Goal: Answer question/provide support: Share knowledge or assist other users

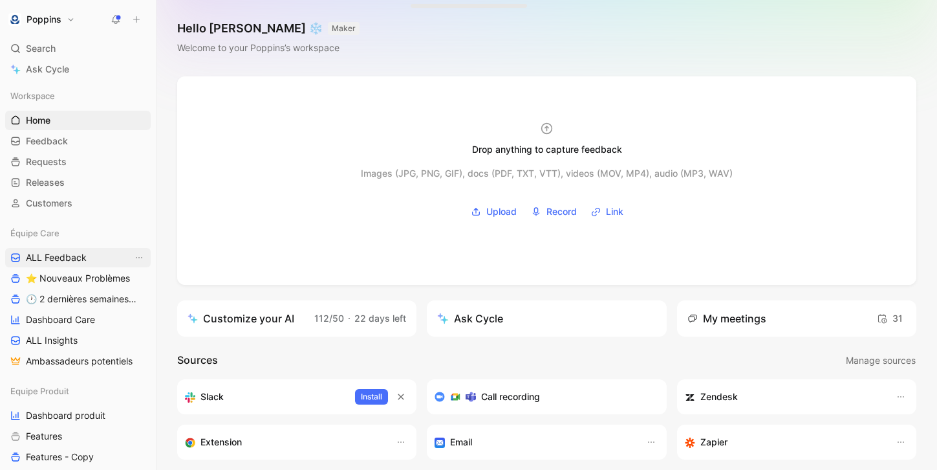
click at [83, 261] on span "ALL Feedback" at bounding box center [56, 257] width 61 height 13
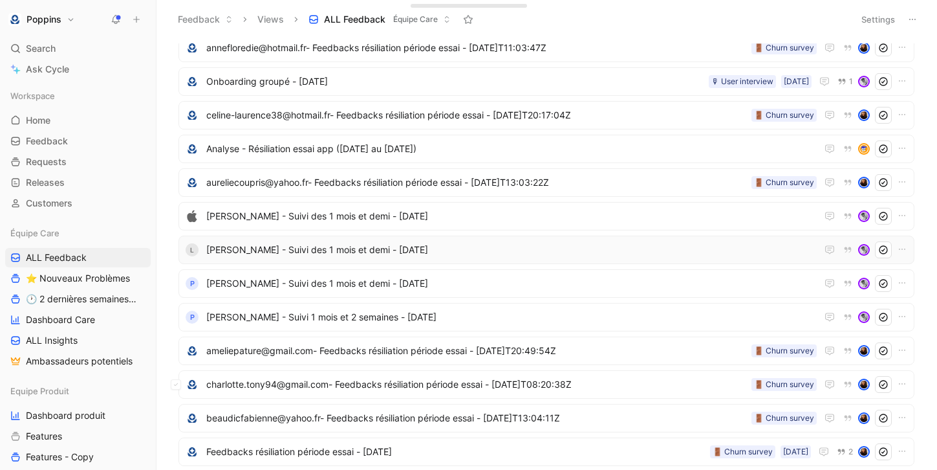
scroll to position [127, 0]
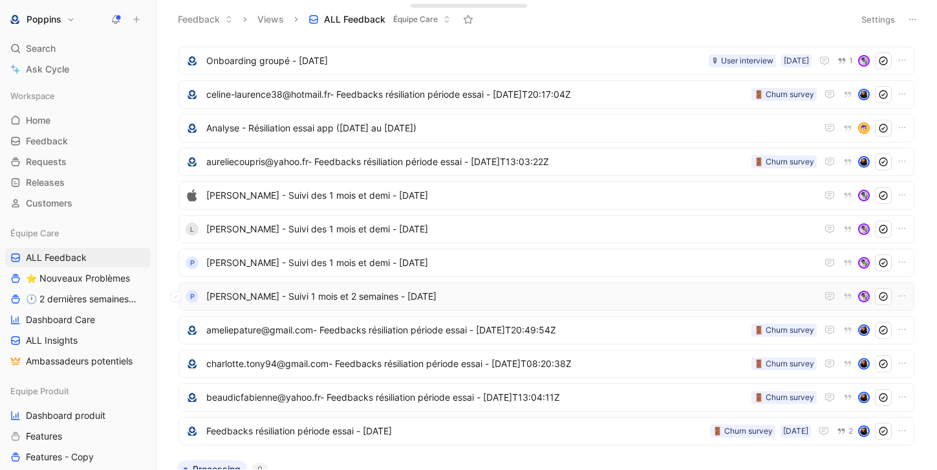
click at [399, 303] on span "[PERSON_NAME] - Suivi 1 mois et 2 semaines - [DATE]" at bounding box center [511, 297] width 611 height 16
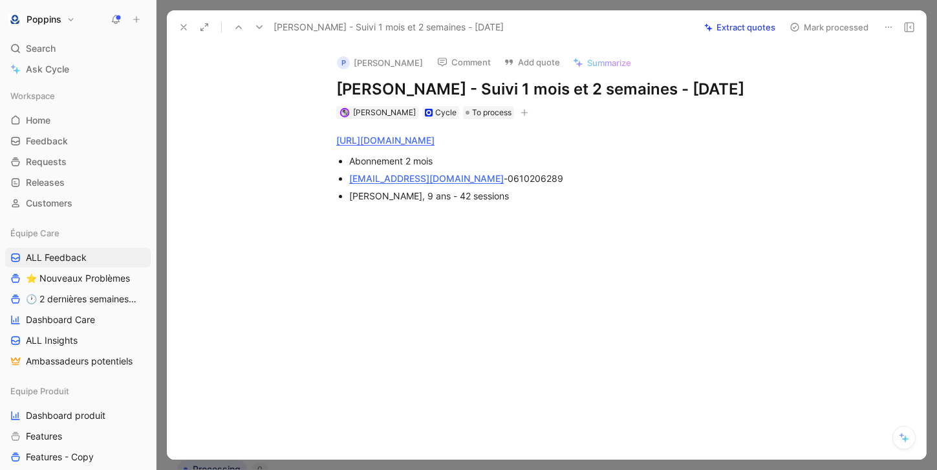
click at [183, 26] on icon at bounding box center [184, 27] width 10 height 10
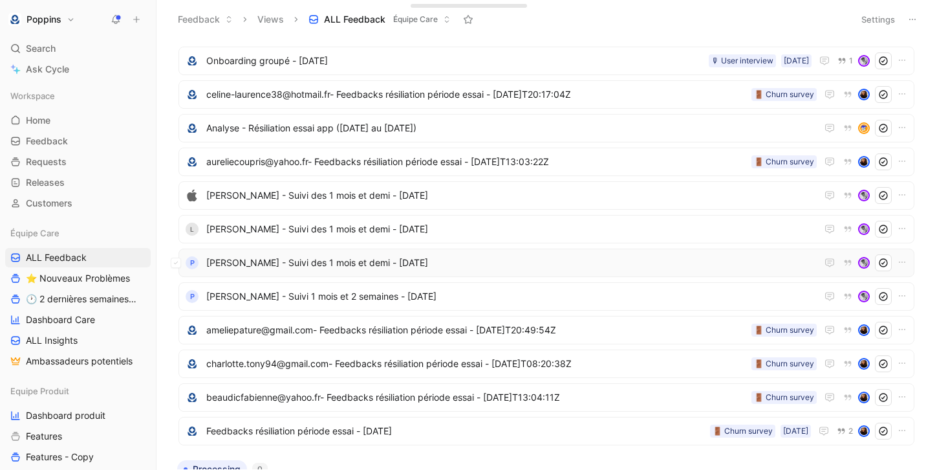
click at [326, 264] on span "[PERSON_NAME] - Suivi des 1 mois et demi - [DATE]" at bounding box center [511, 263] width 611 height 16
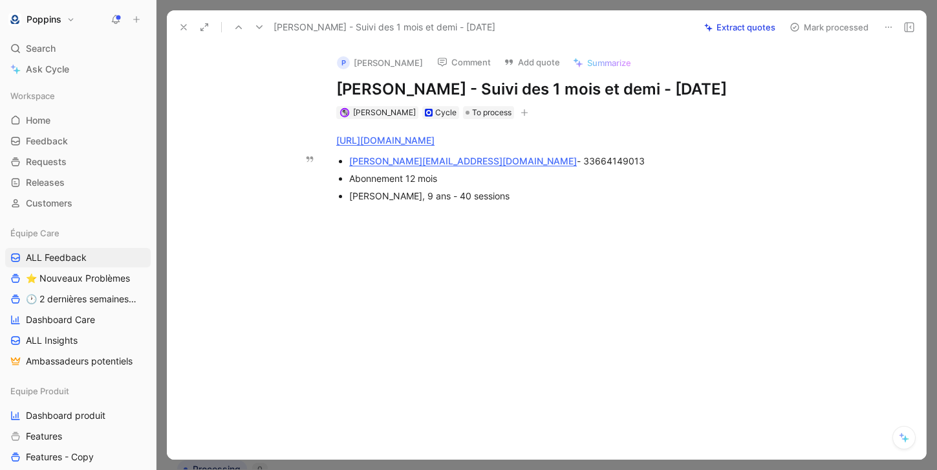
click at [495, 164] on div "[PERSON_NAME][EMAIL_ADDRESS][DOMAIN_NAME] - 33664149013" at bounding box center [566, 161] width 435 height 14
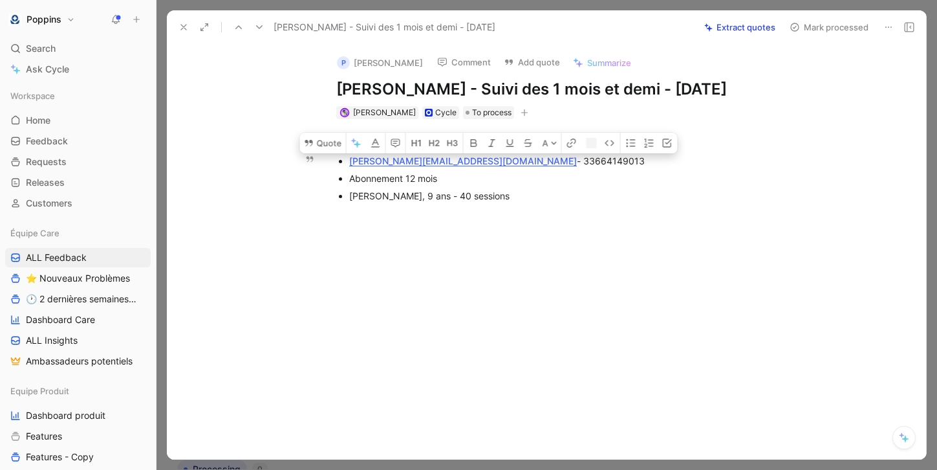
copy div "33664149013"
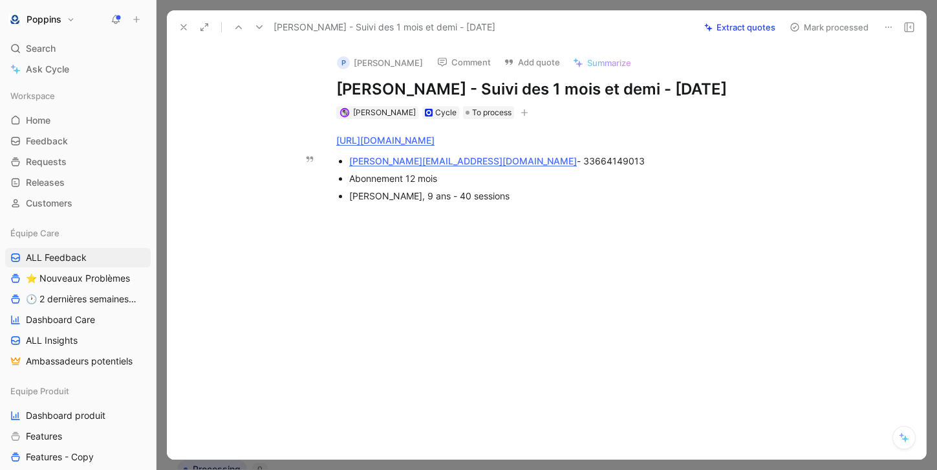
click at [496, 191] on div "[PERSON_NAME], 9 ans - 40 sessions" at bounding box center [566, 196] width 435 height 14
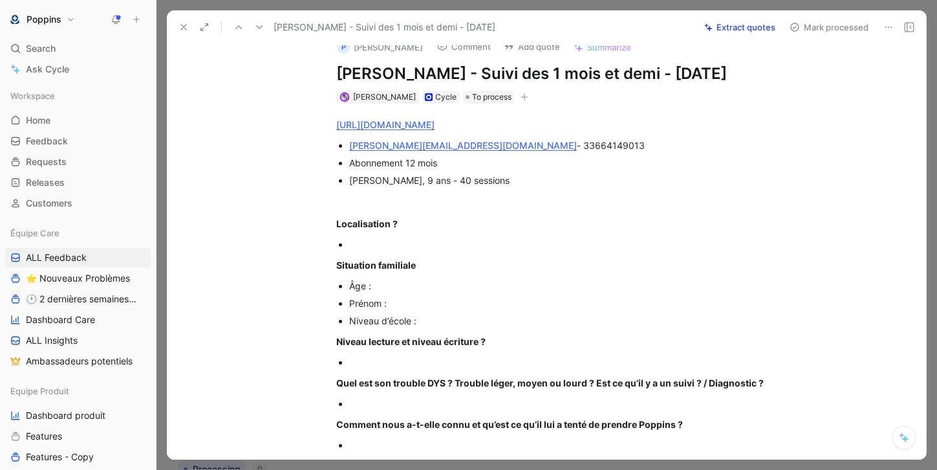
scroll to position [16, 0]
click at [386, 243] on div at bounding box center [566, 244] width 435 height 14
click at [385, 241] on div at bounding box center [566, 244] width 435 height 14
click at [366, 181] on div "[PERSON_NAME], 9 ans - 40 sessions" at bounding box center [566, 180] width 435 height 14
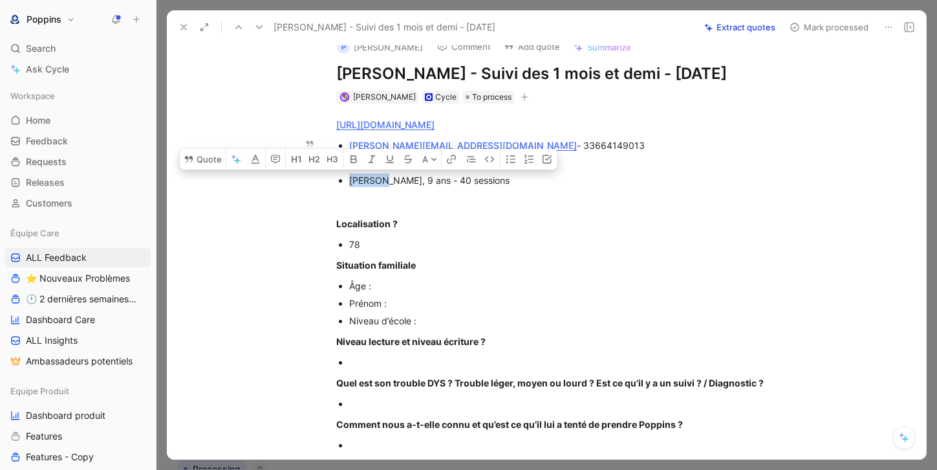
copy div "Maïwenn"
click at [390, 283] on div "Âge :" at bounding box center [566, 286] width 435 height 14
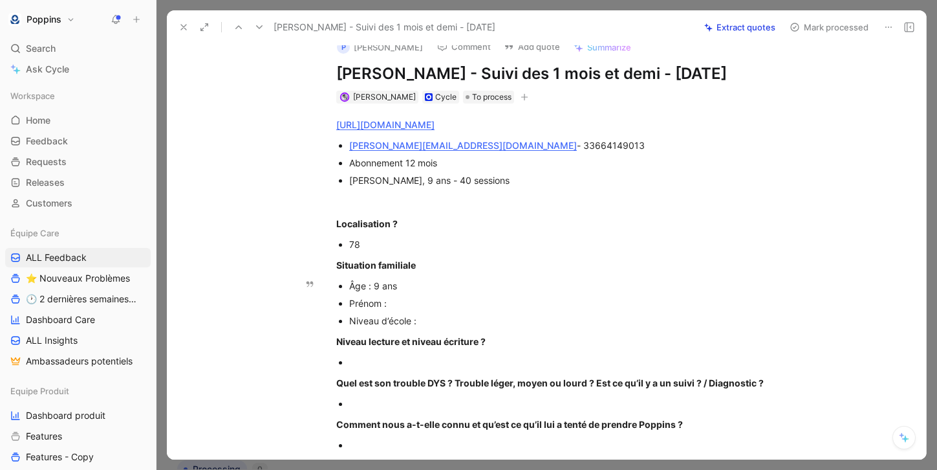
click at [411, 304] on div "Prénom :" at bounding box center [566, 303] width 435 height 14
click at [439, 315] on div "Niveau d’école :" at bounding box center [566, 321] width 435 height 14
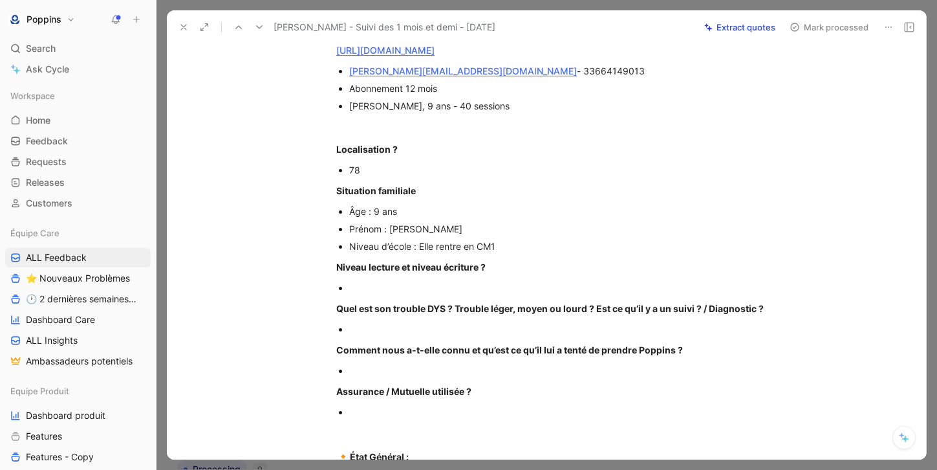
scroll to position [96, 0]
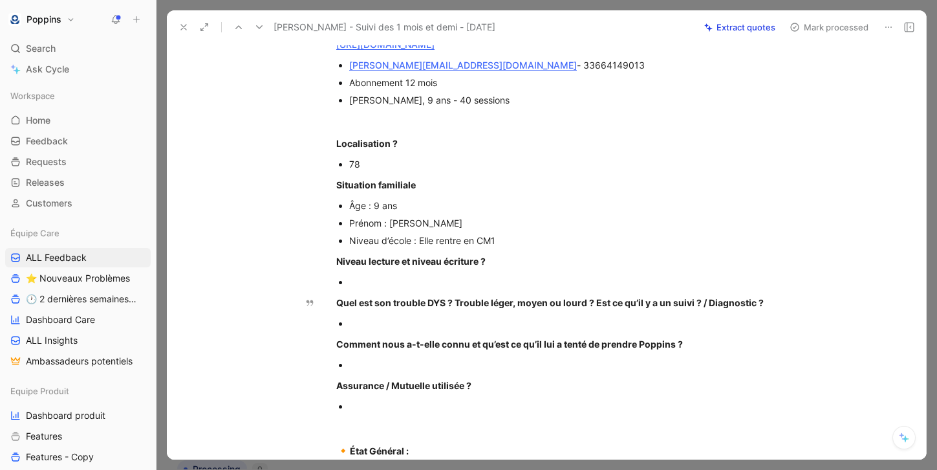
click at [400, 278] on div at bounding box center [566, 282] width 435 height 14
click at [382, 325] on div at bounding box center [566, 323] width 435 height 14
click at [369, 285] on div at bounding box center [566, 282] width 435 height 14
click at [366, 319] on div at bounding box center [566, 323] width 435 height 14
click at [367, 283] on div at bounding box center [566, 282] width 435 height 14
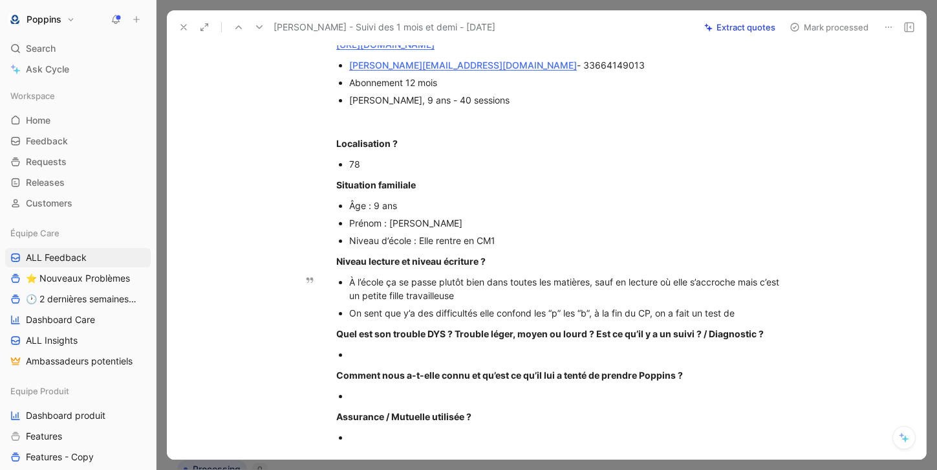
click at [660, 314] on div "On sent que y’a des difficultés elle confond les “p” les “b”, à la fin du CP, o…" at bounding box center [566, 313] width 435 height 14
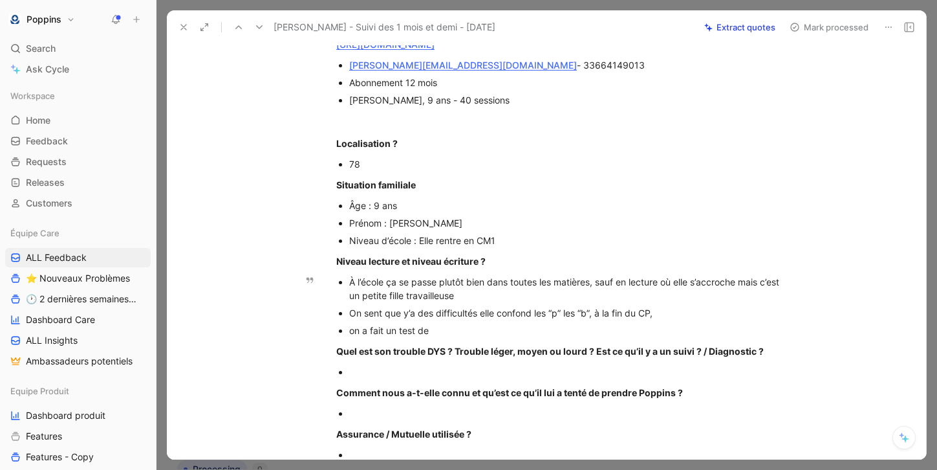
click at [442, 331] on div "on a fait un test de" at bounding box center [566, 330] width 435 height 14
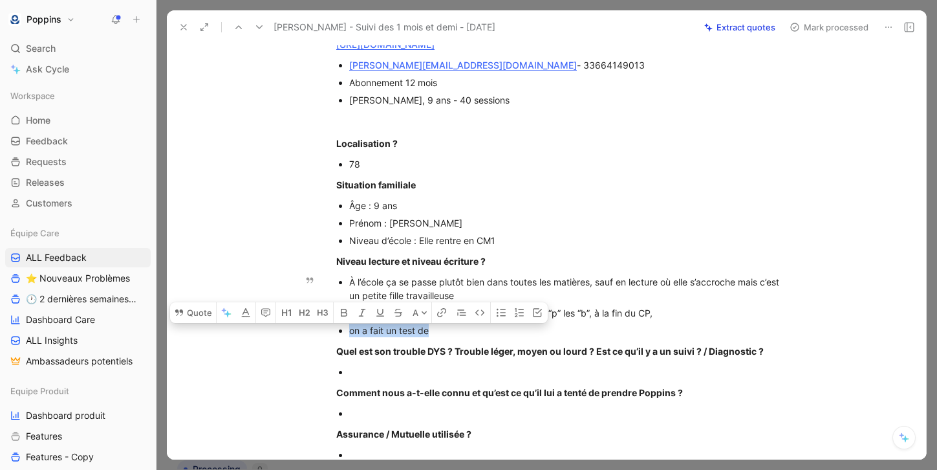
drag, startPoint x: 442, startPoint y: 331, endPoint x: 329, endPoint y: 331, distance: 112.6
click at [329, 331] on ul "À l’école ça se passe plutôt bien dans toutes les matières, sauf en lecture où …" at bounding box center [560, 306] width 497 height 66
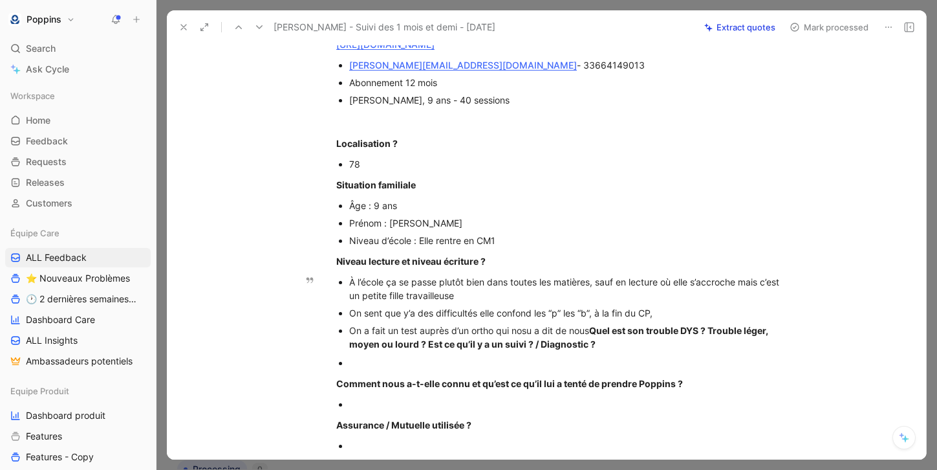
click at [525, 331] on div "On a fait un test auprès d’un ortho qui nosu a dit de nous Quel est son trouble…" at bounding box center [566, 336] width 435 height 27
click at [593, 328] on div "On a fait un test auprès d’un ortho qui nous a dit de nous Quel est son trouble…" at bounding box center [566, 336] width 435 height 27
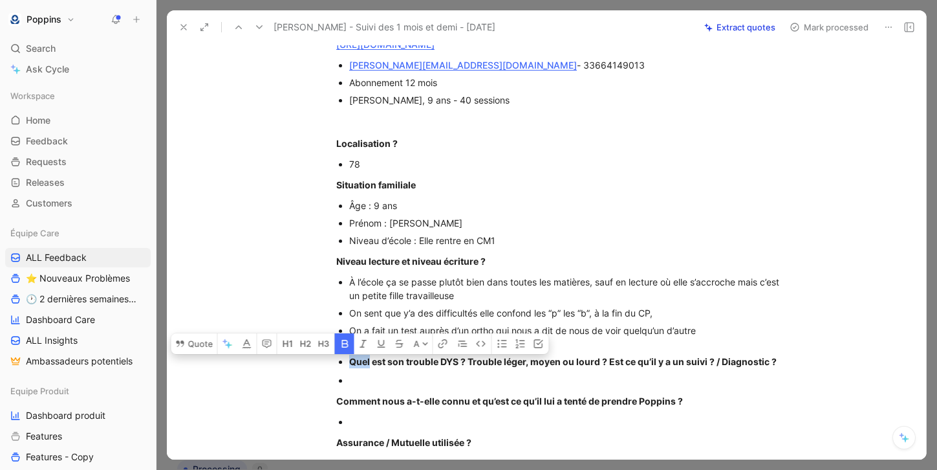
drag, startPoint x: 369, startPoint y: 358, endPoint x: 428, endPoint y: 352, distance: 58.5
click at [428, 352] on ul "À l’école ça se passe plutôt bien dans toutes les matières, sauf en lecture où …" at bounding box center [560, 321] width 497 height 97
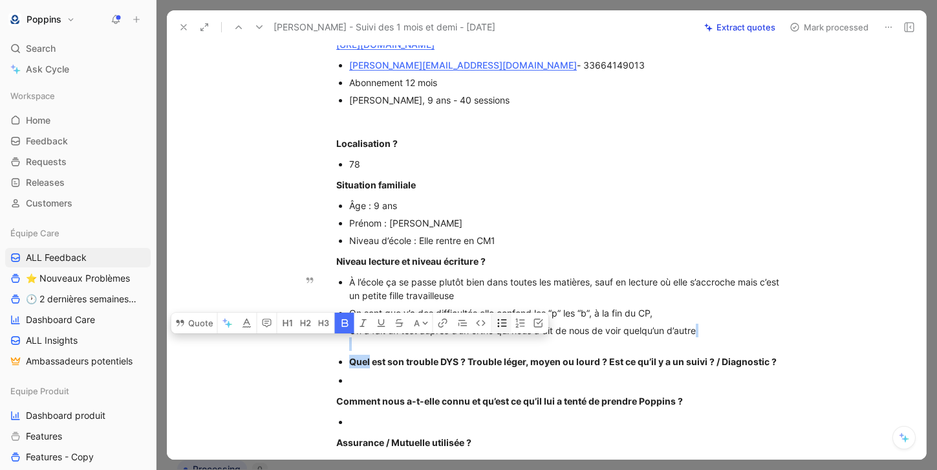
click at [500, 323] on icon "button" at bounding box center [503, 323] width 10 height 10
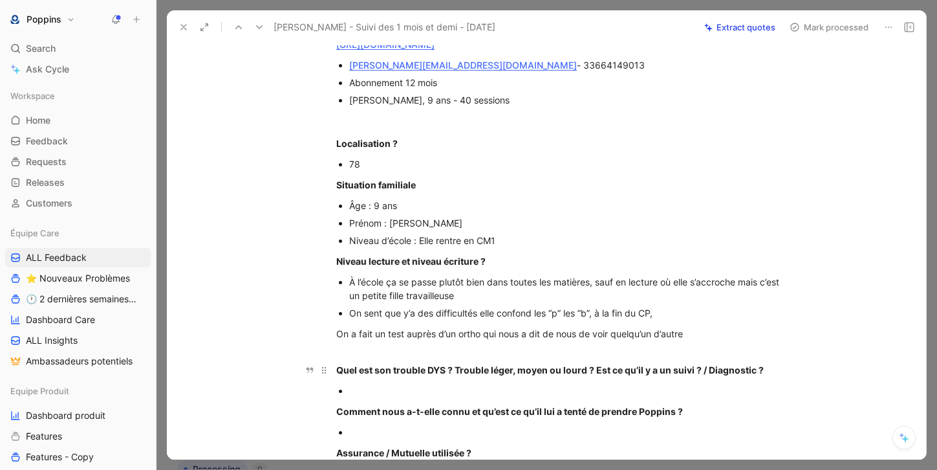
click at [485, 359] on p "Quel est son trouble DYS ? Trouble léger, moyen ou lourd ? Est ce qu’il y a un …" at bounding box center [560, 369] width 497 height 21
click at [694, 336] on div "On a fait un test auprès d’un ortho qui nous a dit de nous de voir quelqu’un d’…" at bounding box center [560, 340] width 448 height 27
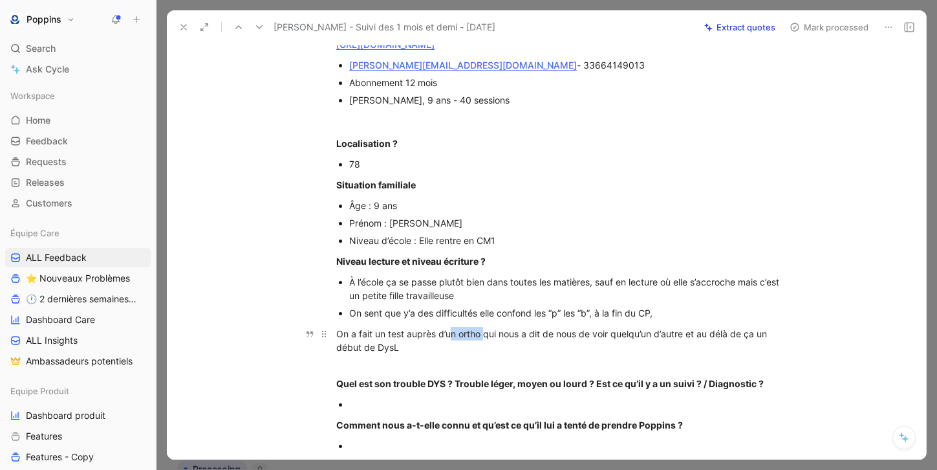
drag, startPoint x: 485, startPoint y: 336, endPoint x: 453, endPoint y: 333, distance: 31.9
click at [453, 333] on div "On a fait un test auprès d’un ortho qui nous a dit de nous de voir quelqu’un d’…" at bounding box center [560, 347] width 448 height 41
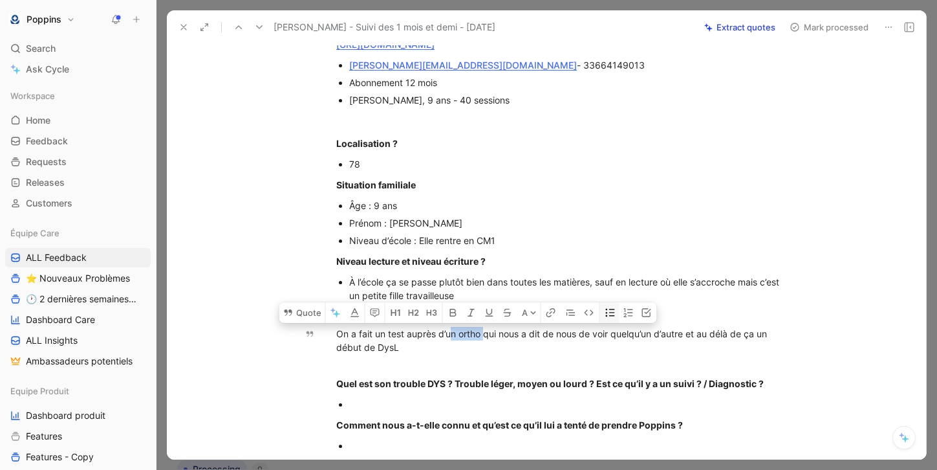
click at [608, 316] on icon "button" at bounding box center [611, 312] width 10 height 10
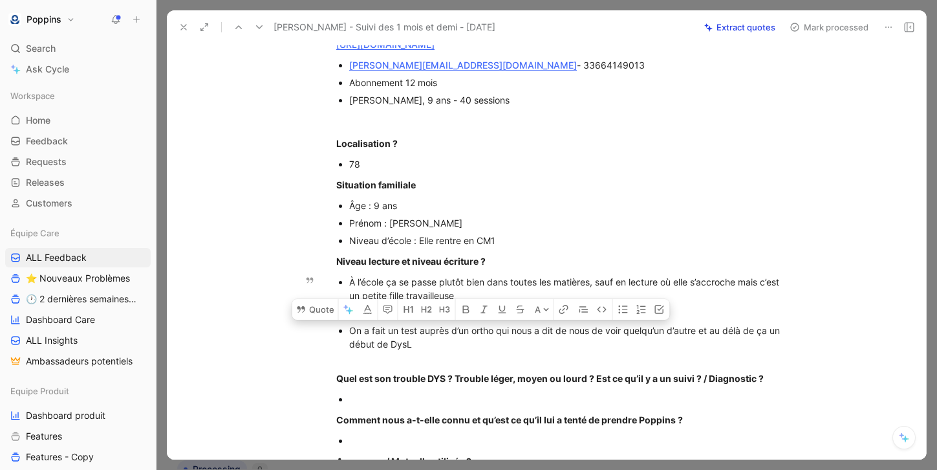
click at [416, 355] on div "On a fait un test auprès d’un ortho qui nous a dit de nous de voir quelqu’un d’…" at bounding box center [566, 343] width 435 height 41
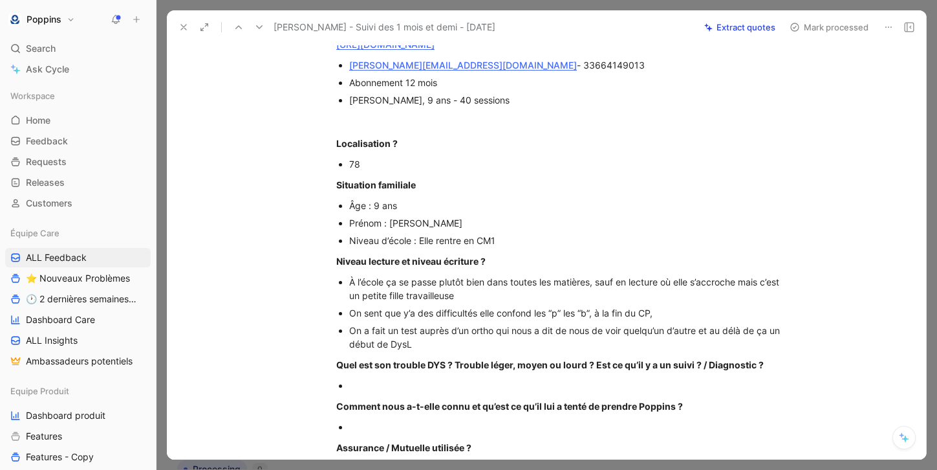
click at [408, 383] on div at bounding box center [566, 385] width 435 height 14
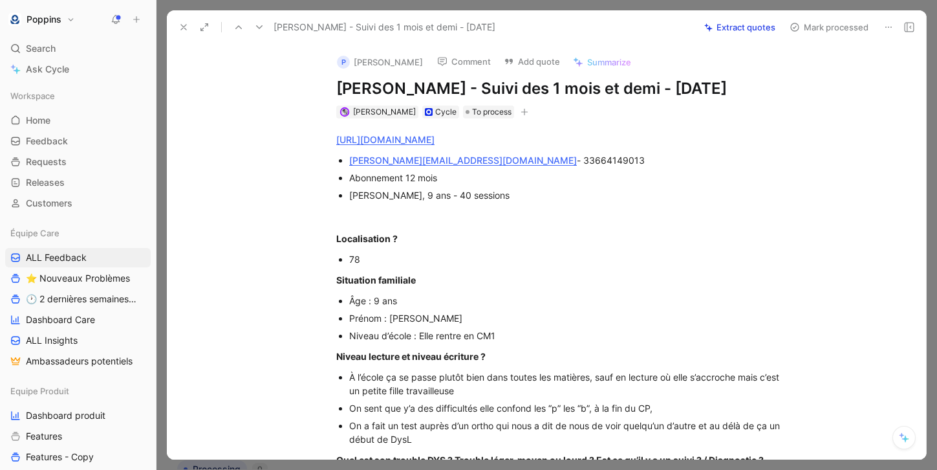
scroll to position [0, 0]
click at [521, 115] on icon "button" at bounding box center [525, 113] width 8 height 8
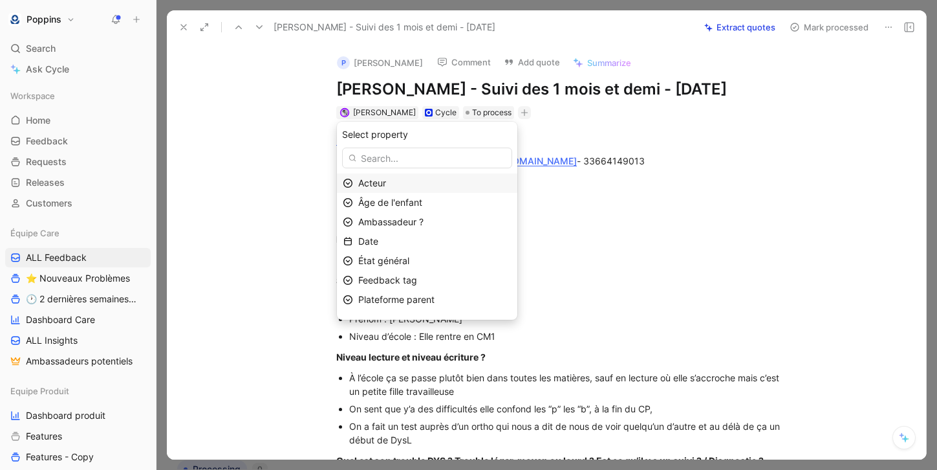
click at [464, 182] on div "Acteur" at bounding box center [434, 183] width 153 height 16
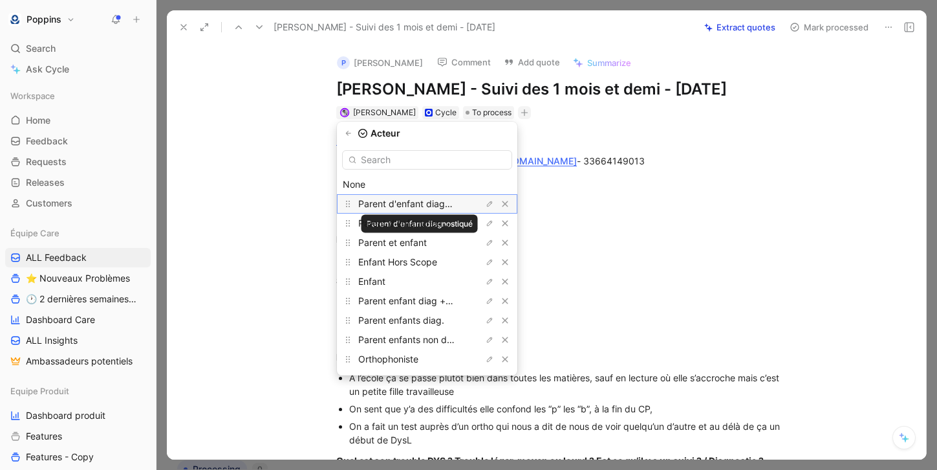
click at [460, 206] on span "Parent d'enfant diagnostiqué" at bounding box center [419, 203] width 123 height 11
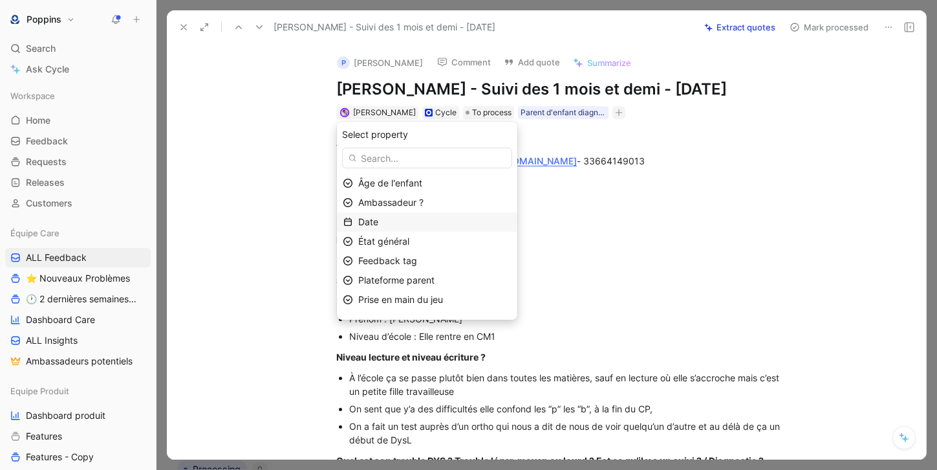
click at [446, 219] on div "Date" at bounding box center [434, 222] width 153 height 16
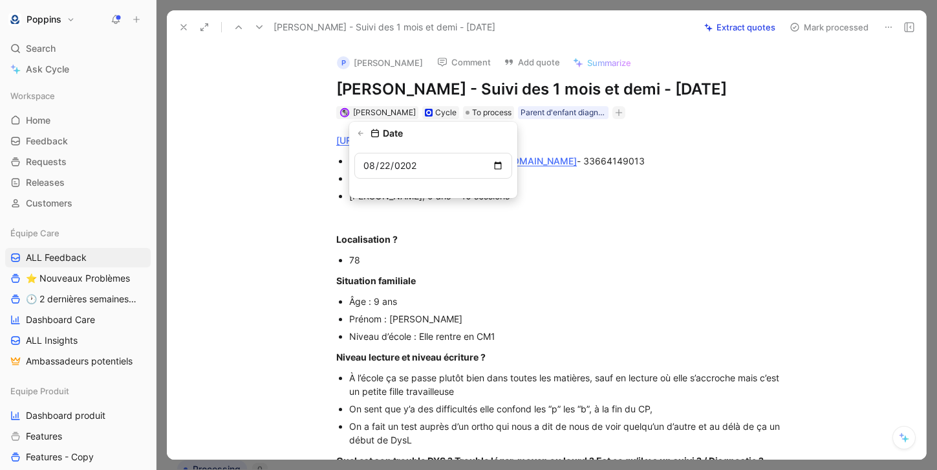
type input "[DATE]"
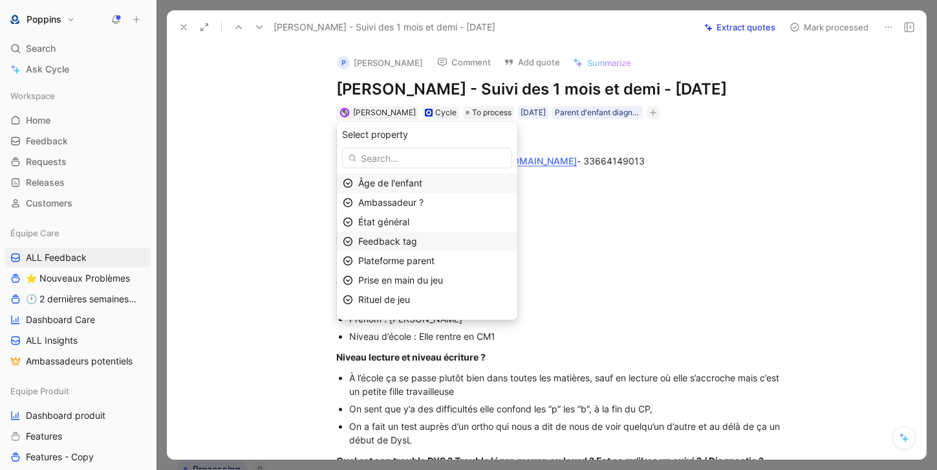
click at [441, 243] on div "Feedback tag" at bounding box center [434, 242] width 153 height 16
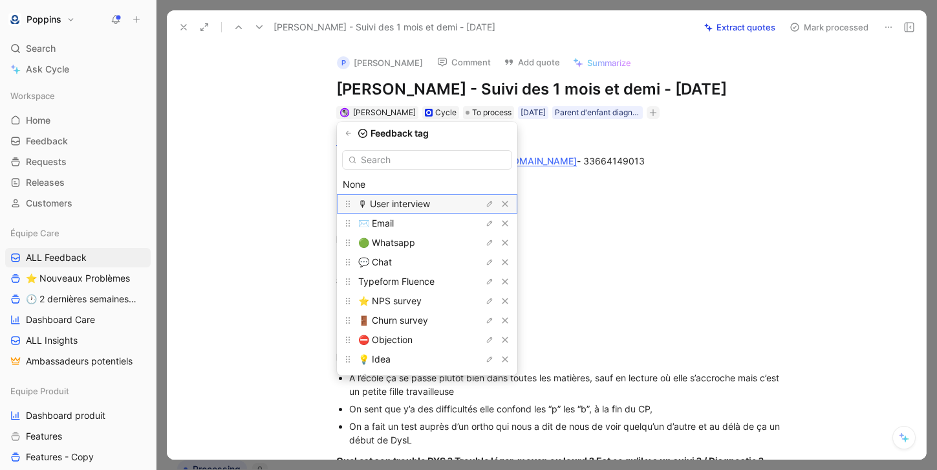
click at [430, 208] on span "🎙 User interview" at bounding box center [394, 203] width 72 height 11
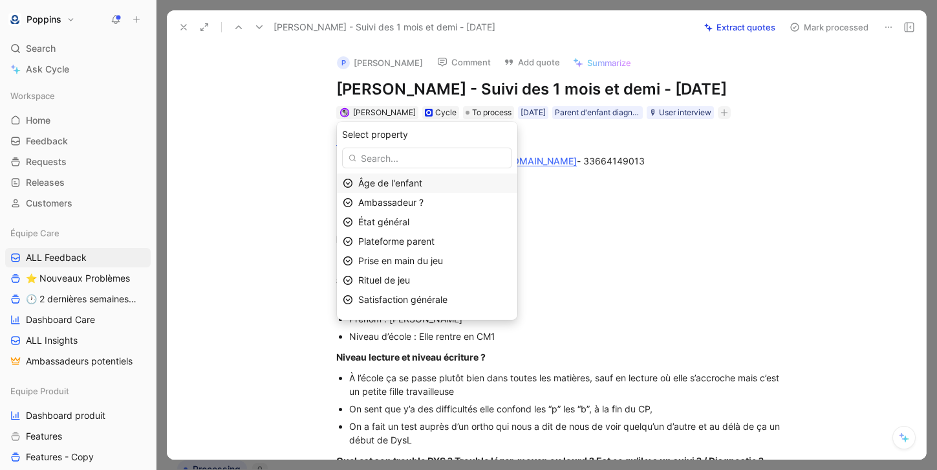
click at [468, 181] on div "Âge de l'enfant" at bounding box center [434, 183] width 153 height 16
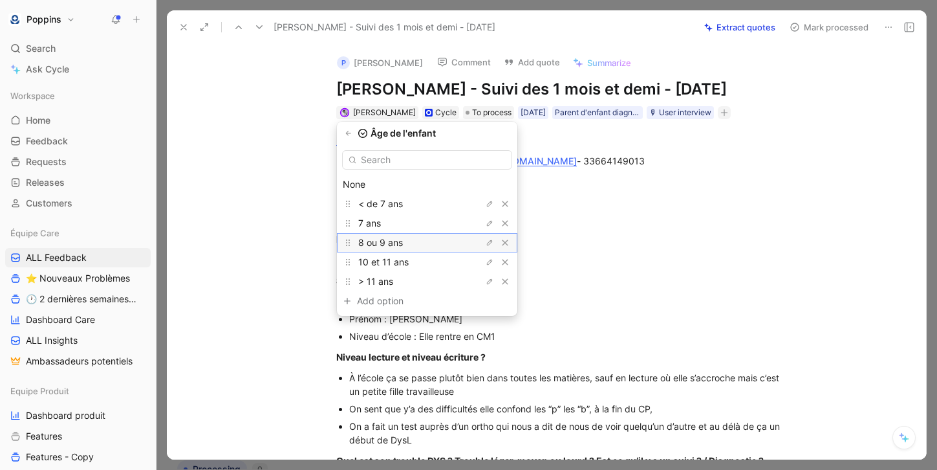
click at [455, 241] on div "8 ou 9 ans" at bounding box center [406, 243] width 97 height 16
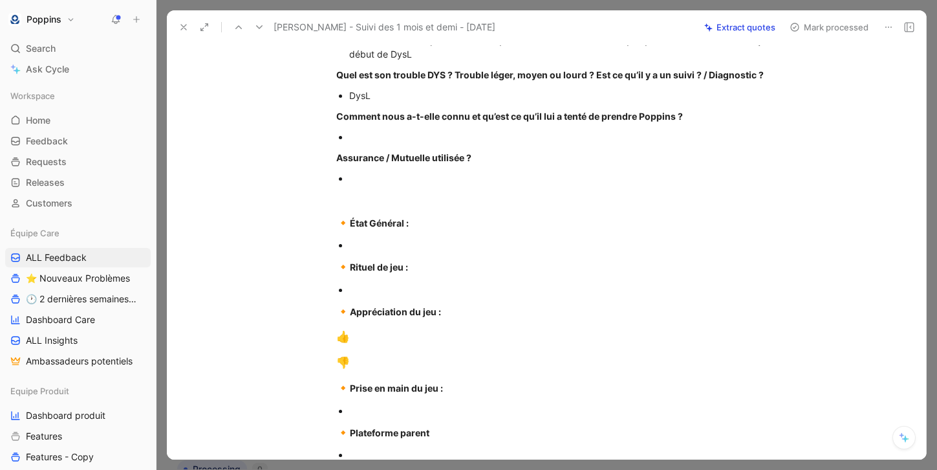
scroll to position [340, 0]
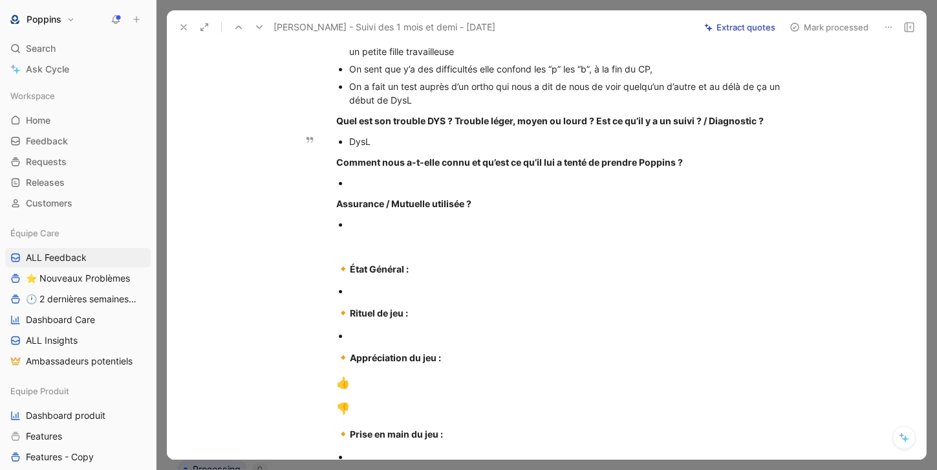
click at [487, 148] on div "DysL" at bounding box center [566, 142] width 435 height 14
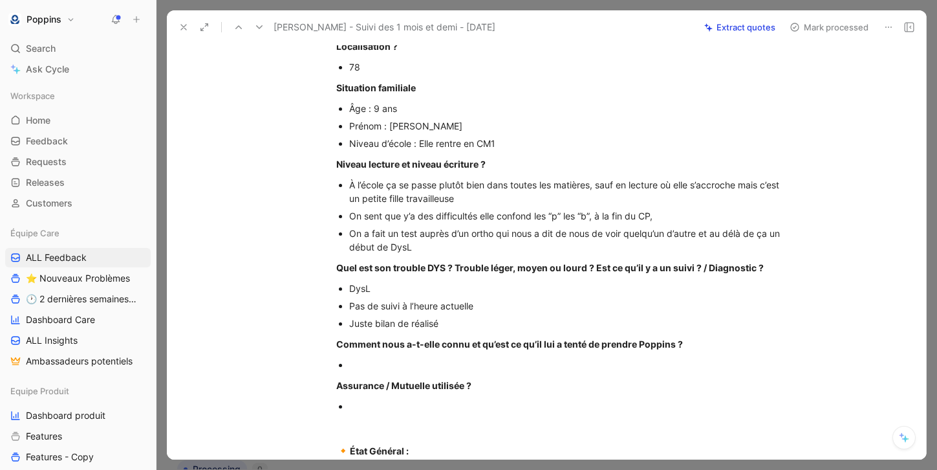
scroll to position [217, 0]
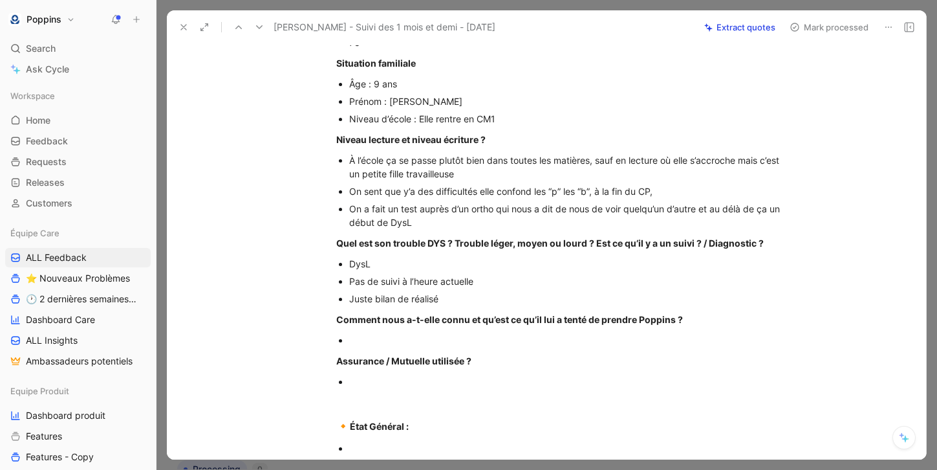
click at [401, 347] on div at bounding box center [566, 340] width 435 height 14
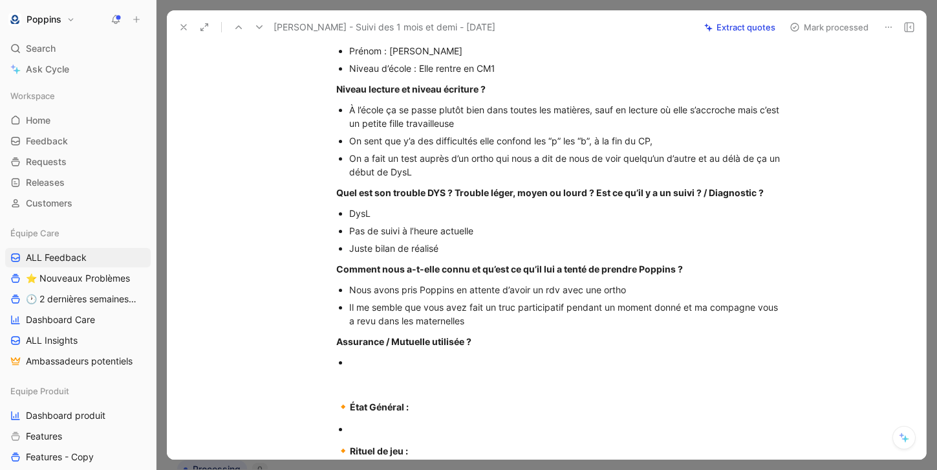
scroll to position [314, 0]
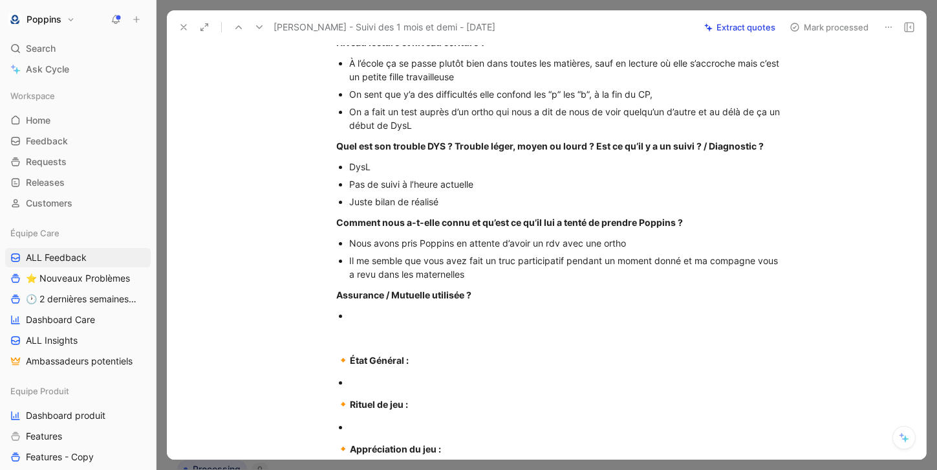
click at [395, 322] on div at bounding box center [566, 316] width 435 height 14
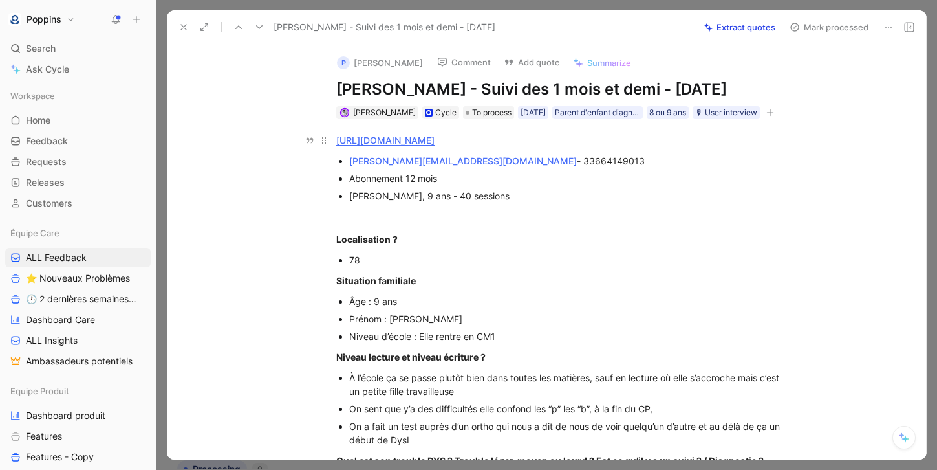
click at [435, 146] on link "[URL][DOMAIN_NAME]" at bounding box center [385, 140] width 98 height 11
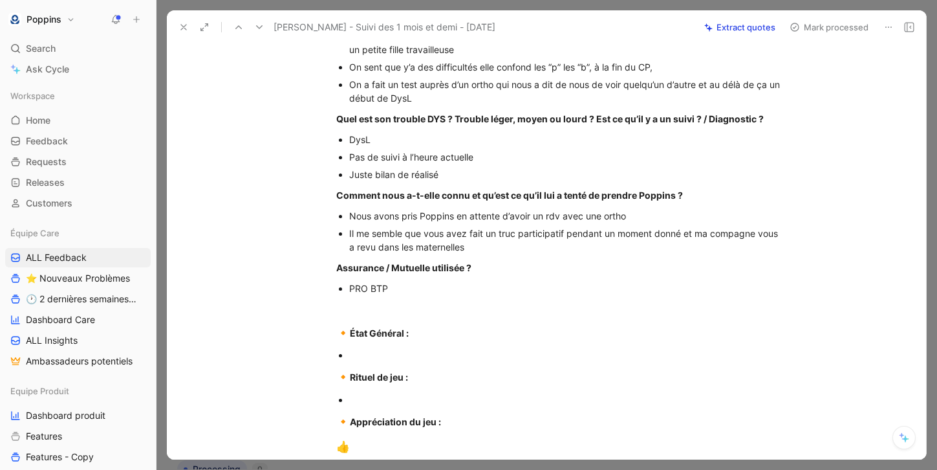
scroll to position [344, 0]
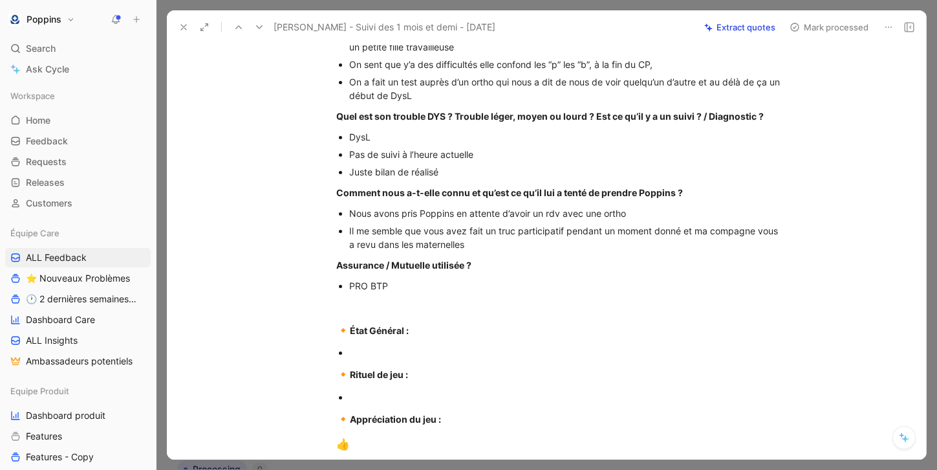
click at [413, 294] on p "PRO BTP" at bounding box center [566, 285] width 435 height 17
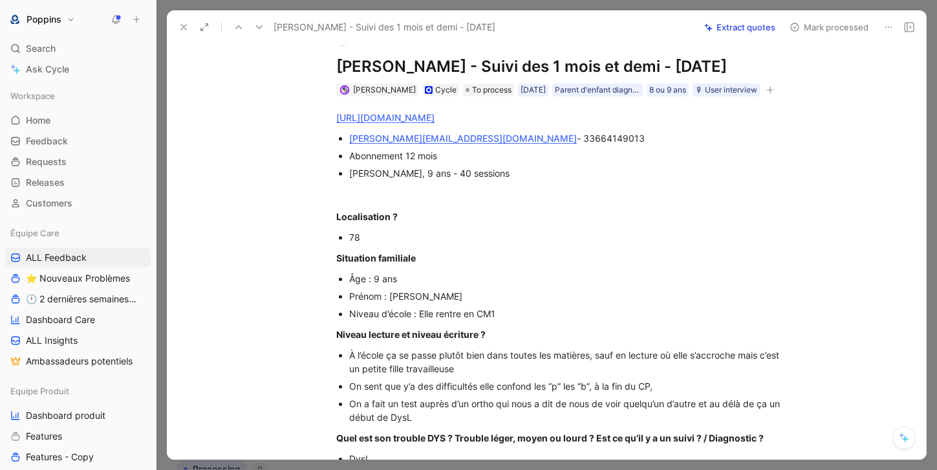
scroll to position [20, 0]
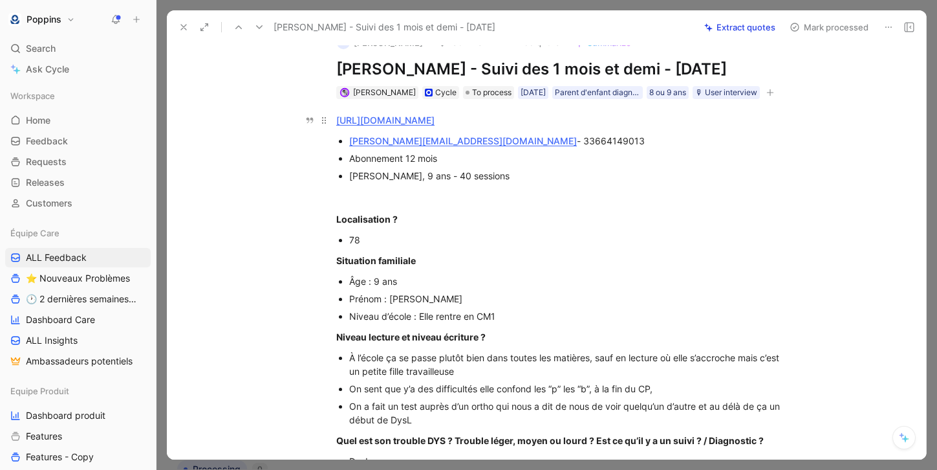
click at [435, 126] on link "[URL][DOMAIN_NAME]" at bounding box center [385, 120] width 98 height 11
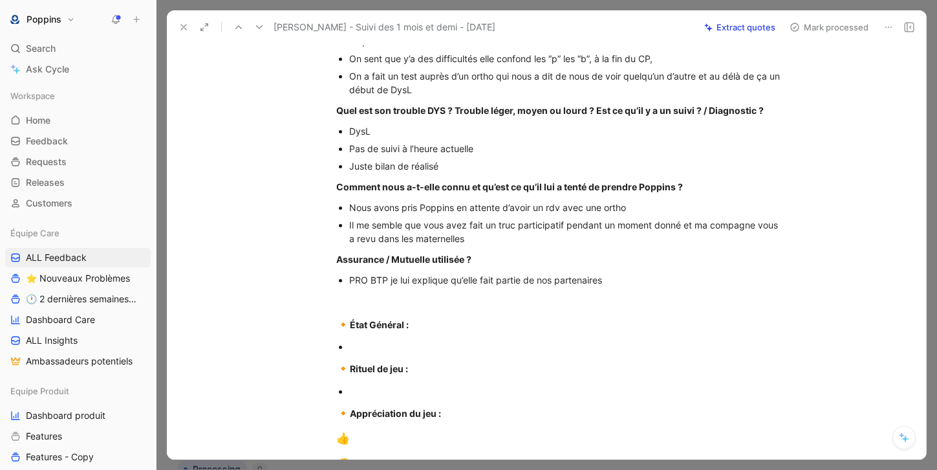
scroll to position [284, 0]
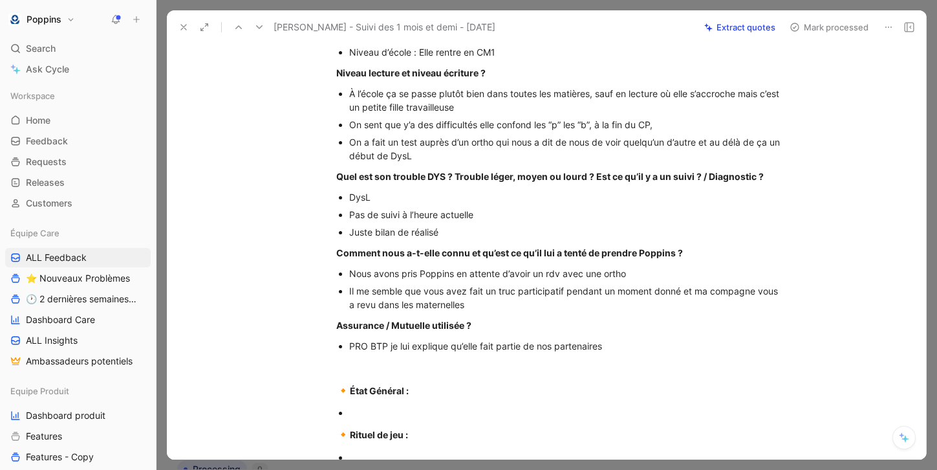
click at [391, 419] on div at bounding box center [566, 413] width 435 height 14
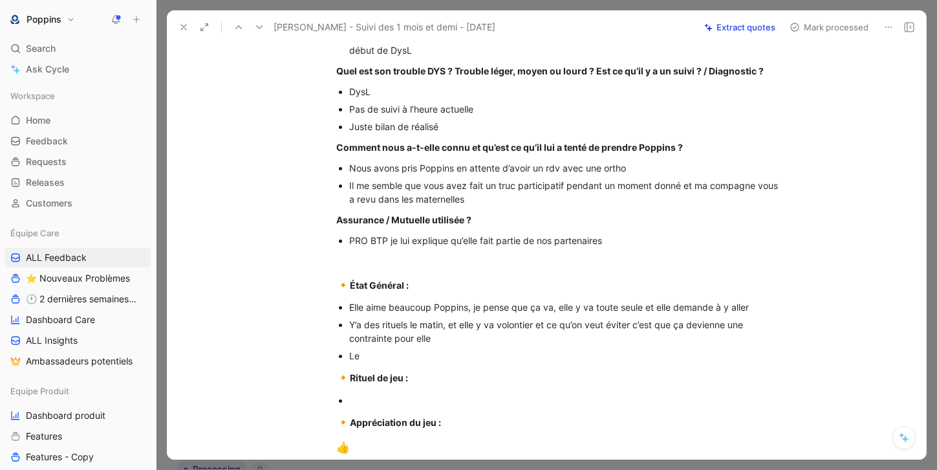
scroll to position [423, 0]
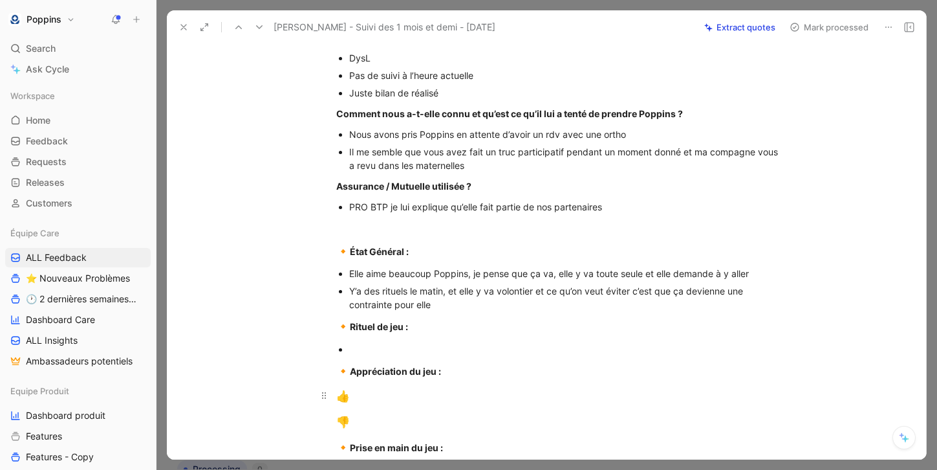
click at [372, 405] on div "👍" at bounding box center [560, 396] width 448 height 17
click at [439, 311] on div "Y’a des rituels le matin, et elle y va volontier et ce qu’on veut éviter c’est …" at bounding box center [566, 297] width 435 height 27
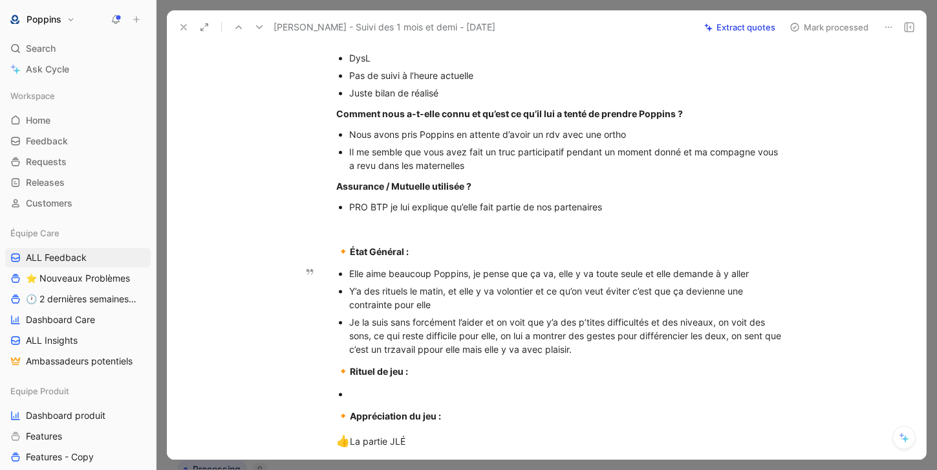
click at [413, 356] on div "Je la suis sans forcément l’aider et on voit que y’a des p’tites difficultés et…" at bounding box center [566, 335] width 435 height 41
click at [659, 356] on div "Je la suis sans forcément l’aider et on voit que y’a des p’tites difficultés et…" at bounding box center [566, 335] width 435 height 41
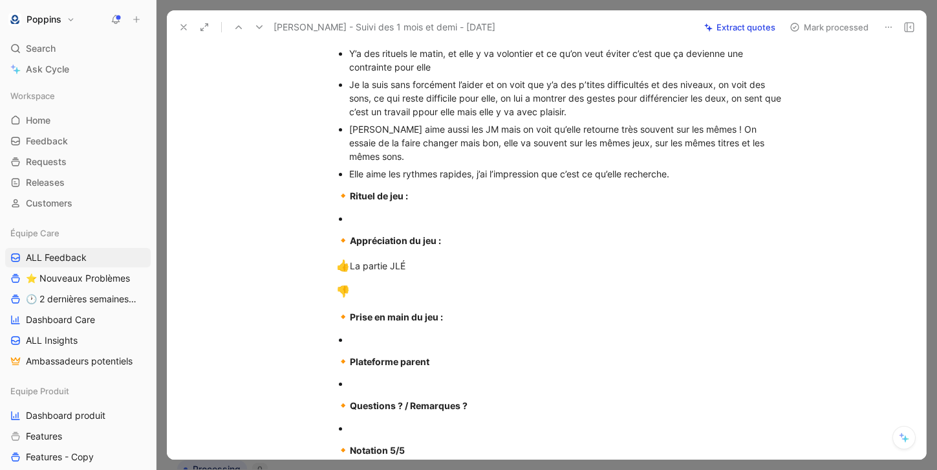
scroll to position [663, 0]
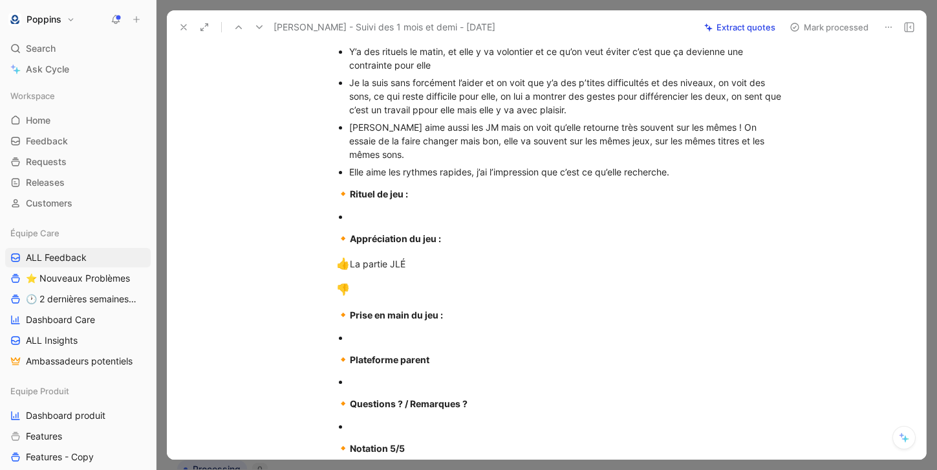
click at [417, 223] on div at bounding box center [566, 217] width 435 height 14
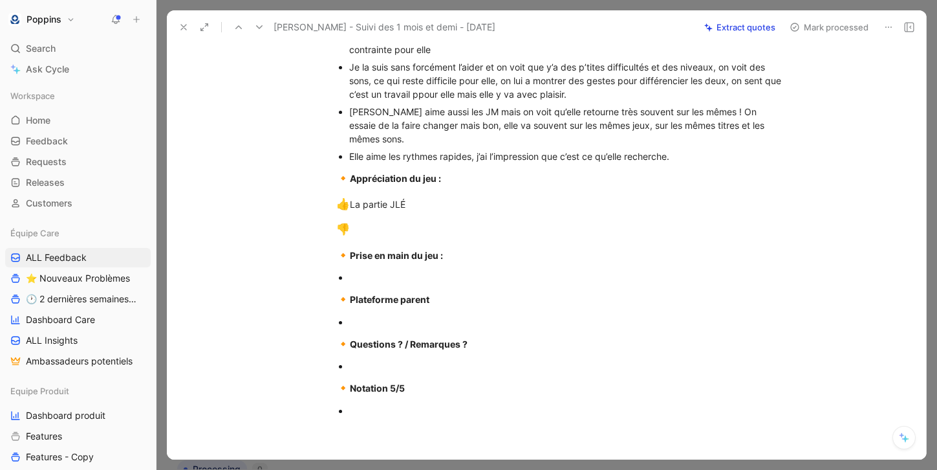
scroll to position [680, 0]
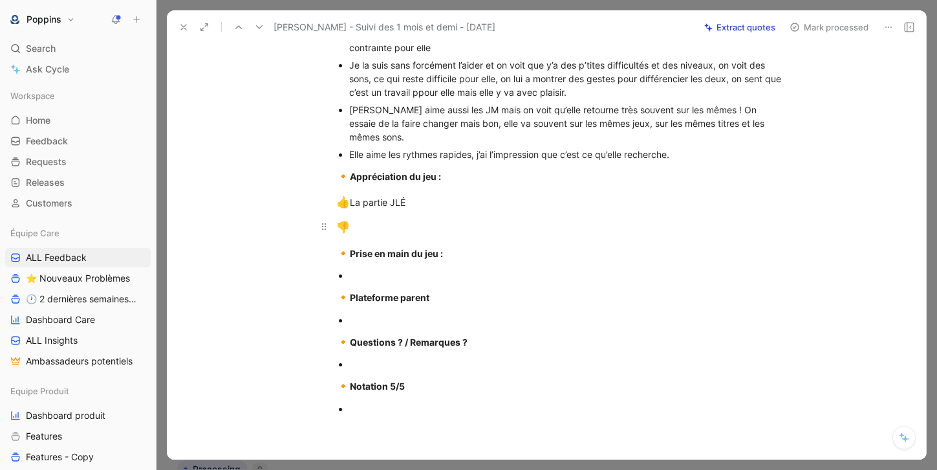
click at [423, 233] on div "👎" at bounding box center [560, 227] width 448 height 17
click at [410, 274] on div at bounding box center [566, 276] width 435 height 14
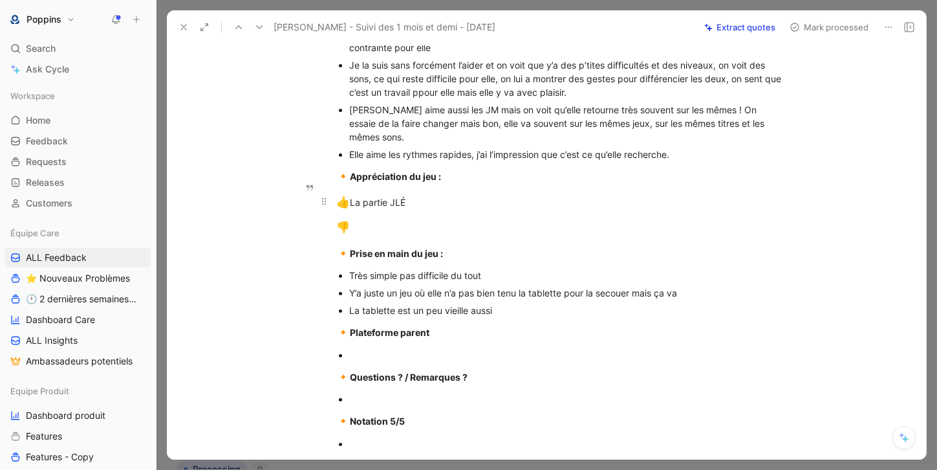
click at [374, 211] on div "👍 La partie JLÉ" at bounding box center [560, 202] width 448 height 17
click at [364, 231] on div "👎" at bounding box center [560, 227] width 448 height 17
click at [381, 359] on div at bounding box center [566, 355] width 435 height 14
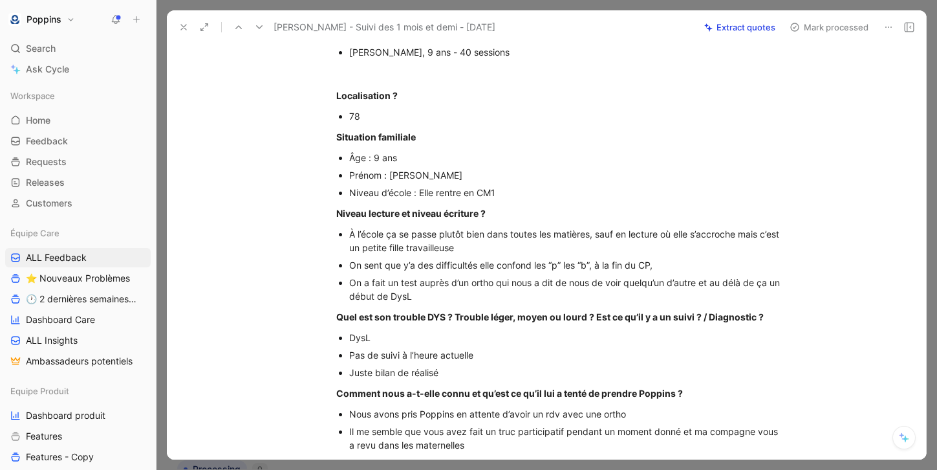
scroll to position [124, 0]
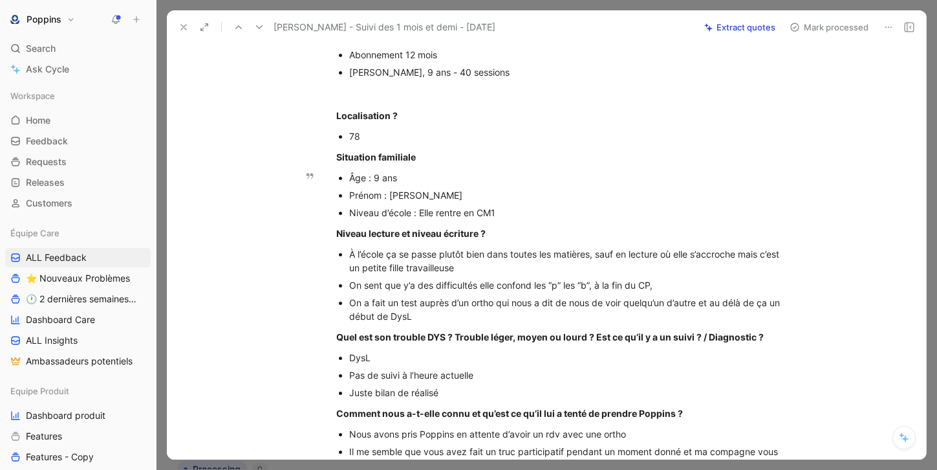
click at [404, 203] on p "Prénom : [PERSON_NAME]" at bounding box center [566, 194] width 435 height 17
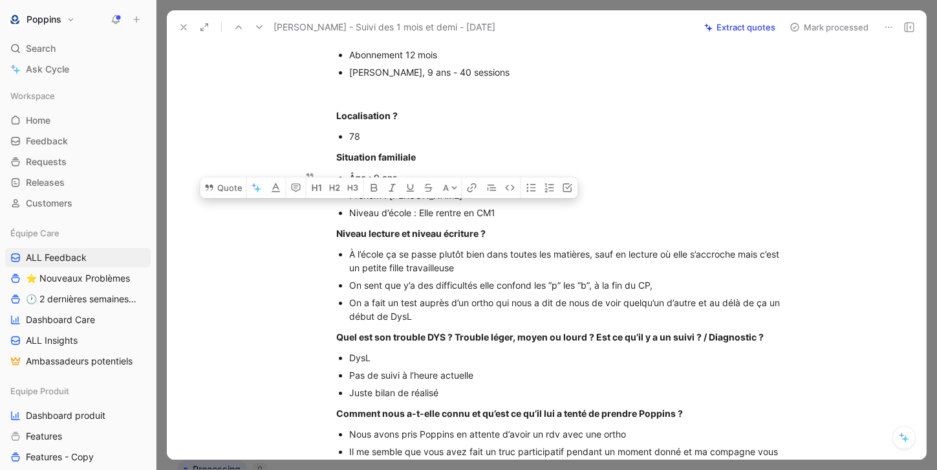
click at [406, 202] on div "Prénom : [PERSON_NAME]" at bounding box center [566, 195] width 435 height 14
copy div "Prénom : [PERSON_NAME]"
click at [411, 202] on div "Prénom : [PERSON_NAME]" at bounding box center [566, 195] width 435 height 14
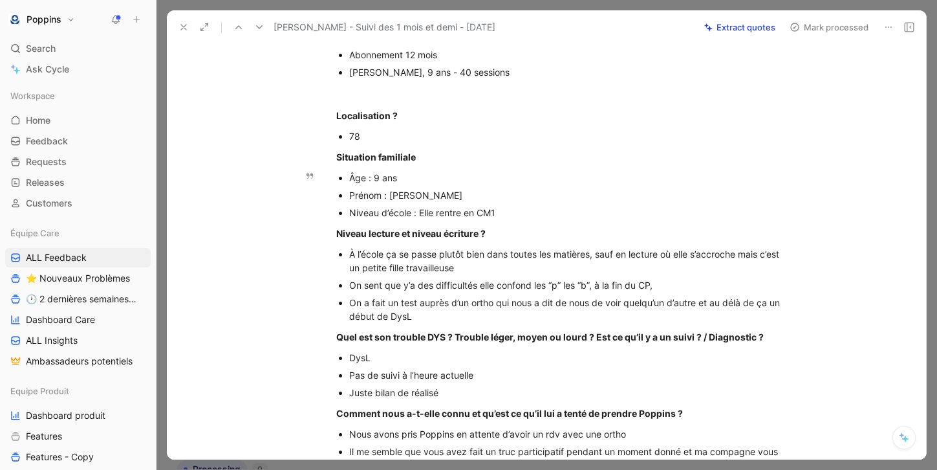
click at [411, 202] on div "Prénom : [PERSON_NAME]" at bounding box center [566, 195] width 435 height 14
copy div "Maïwenn"
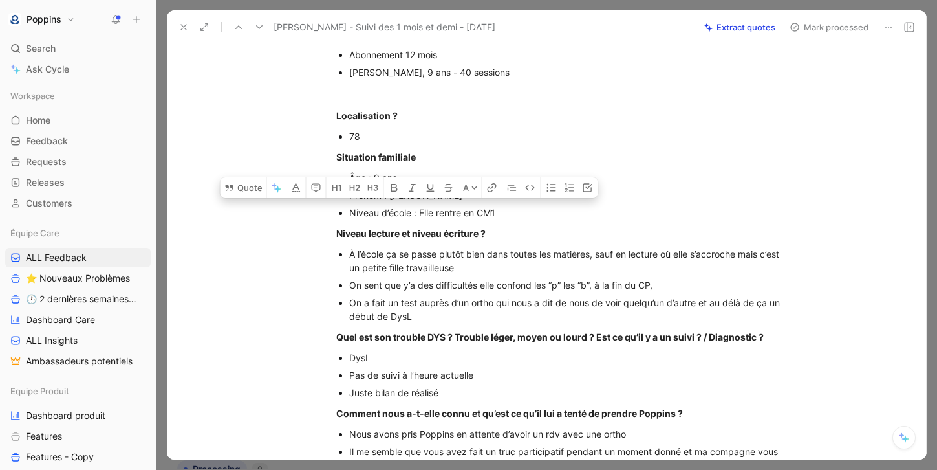
scroll to position [898, 0]
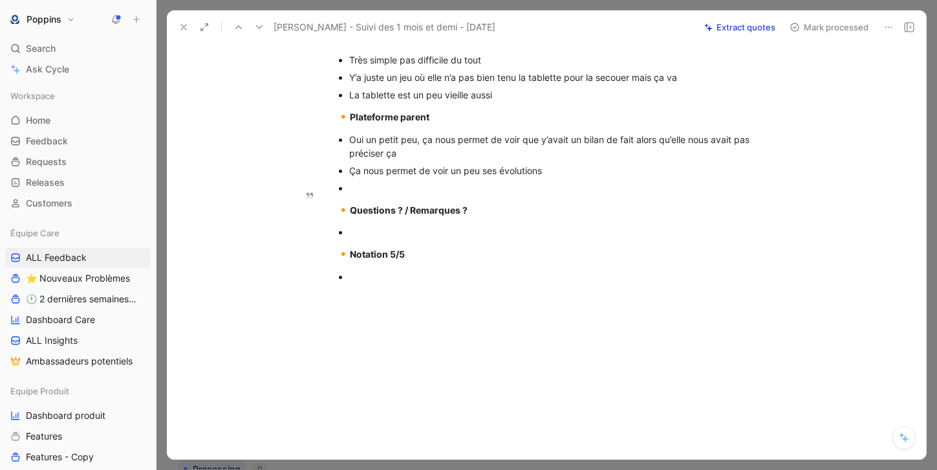
click at [428, 196] on p at bounding box center [566, 187] width 435 height 17
click at [393, 235] on div at bounding box center [566, 232] width 435 height 14
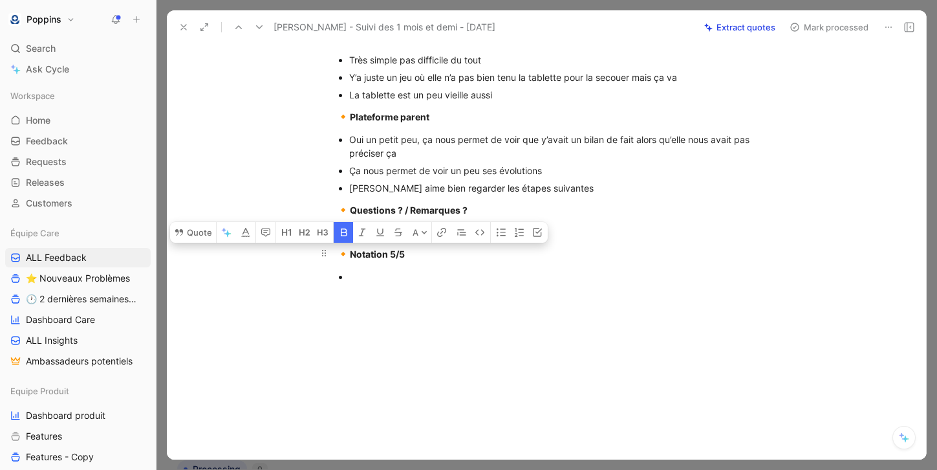
drag, startPoint x: 364, startPoint y: 276, endPoint x: 334, endPoint y: 254, distance: 37.5
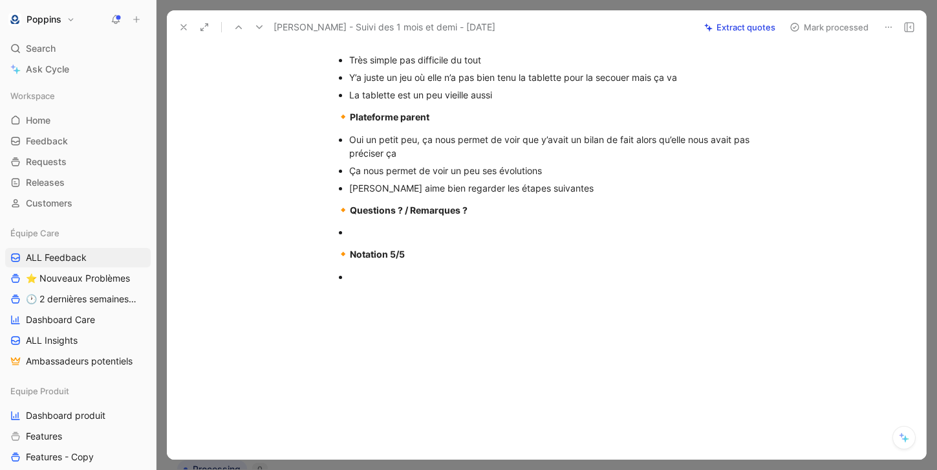
click at [349, 270] on ul at bounding box center [560, 276] width 497 height 17
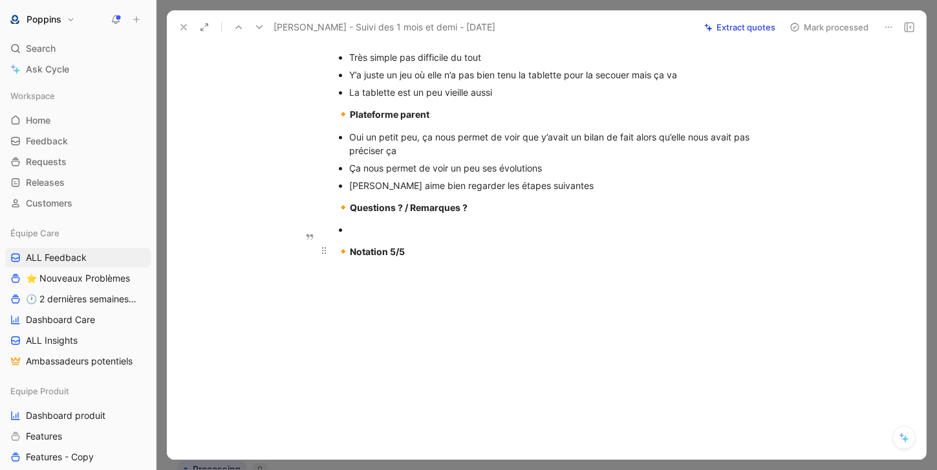
click at [387, 246] on p "🔸 Notation 5/5" at bounding box center [560, 251] width 497 height 25
click at [378, 255] on strong "Notation 5/5" at bounding box center [377, 251] width 55 height 11
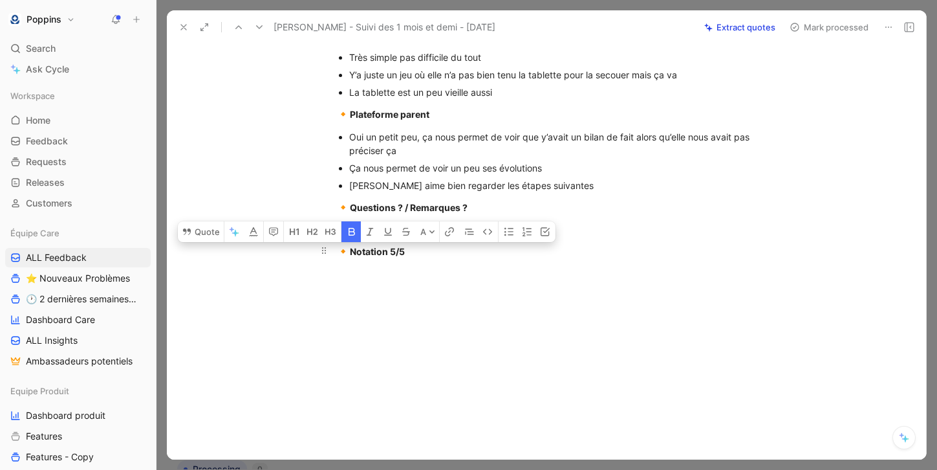
click at [408, 255] on div "🔸 Notation 5/5" at bounding box center [560, 251] width 448 height 17
drag, startPoint x: 419, startPoint y: 254, endPoint x: 339, endPoint y: 257, distance: 80.3
click at [339, 257] on div "🔸 Notation 5/5" at bounding box center [560, 251] width 448 height 17
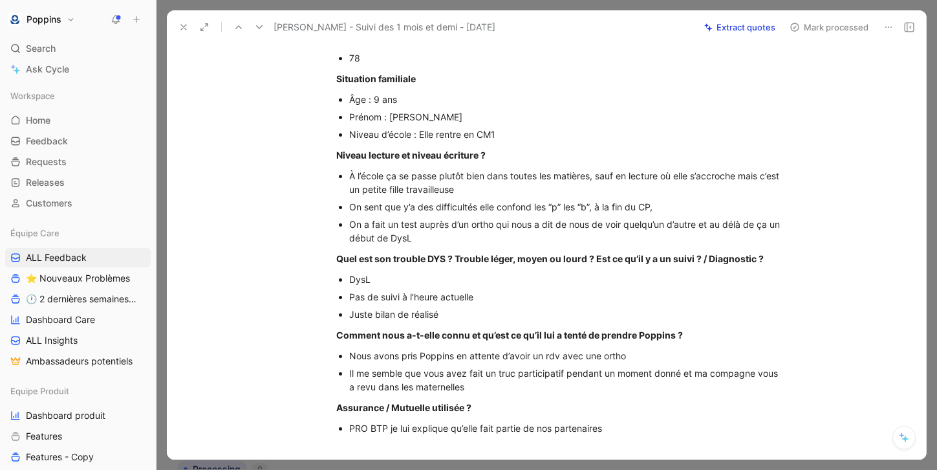
scroll to position [0, 0]
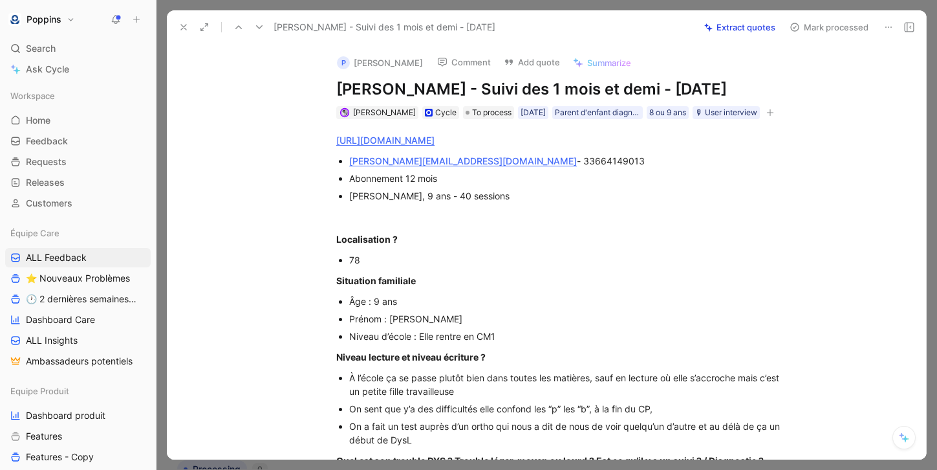
click at [764, 119] on button "button" at bounding box center [770, 112] width 13 height 13
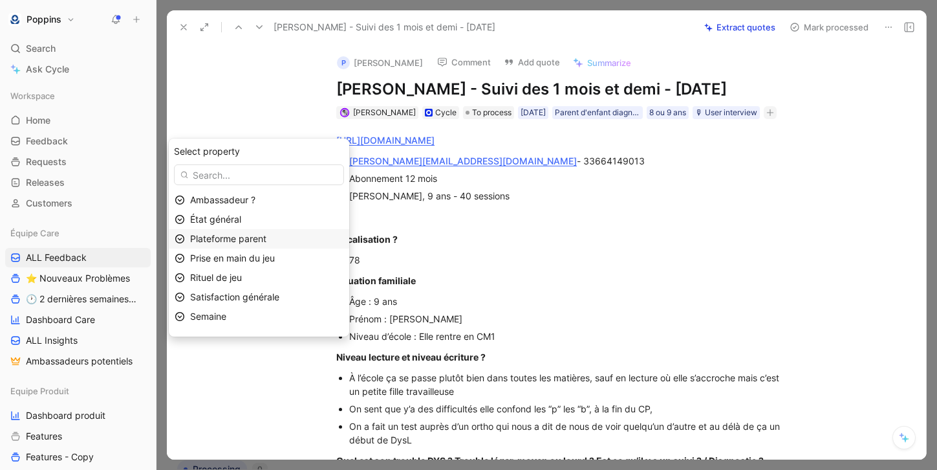
click at [289, 239] on div "Plateforme parent" at bounding box center [266, 239] width 153 height 16
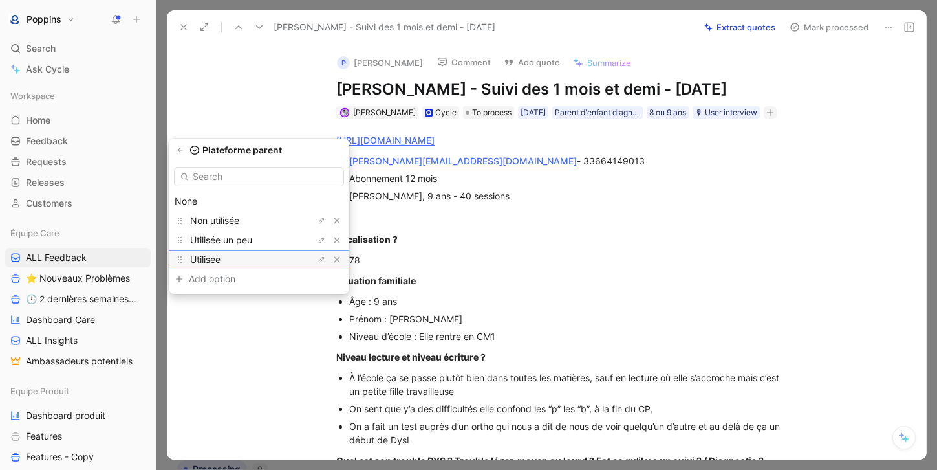
click at [267, 256] on div "Utilisée" at bounding box center [238, 260] width 97 height 16
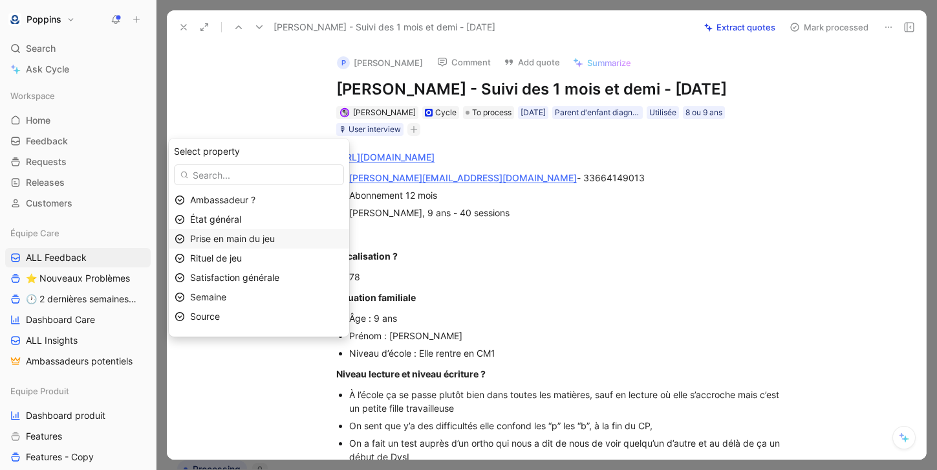
click at [265, 237] on span "Prise en main du jeu" at bounding box center [232, 238] width 85 height 11
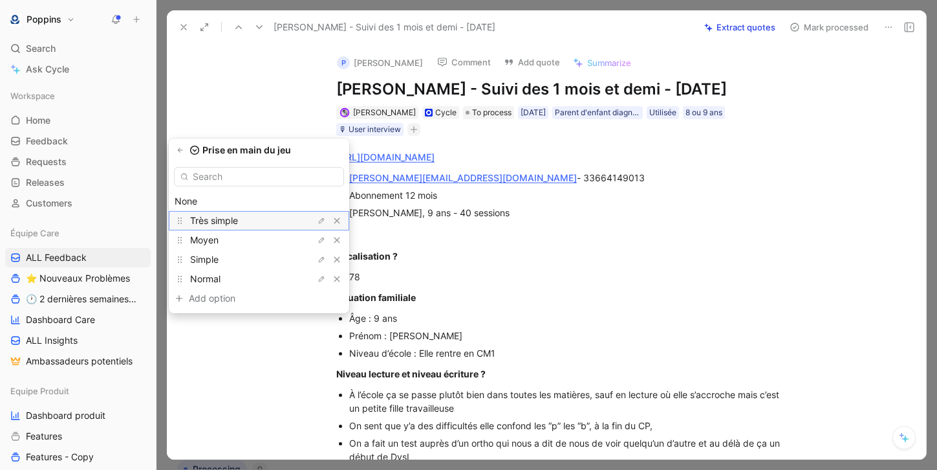
click at [266, 217] on div "Très simple" at bounding box center [238, 221] width 97 height 16
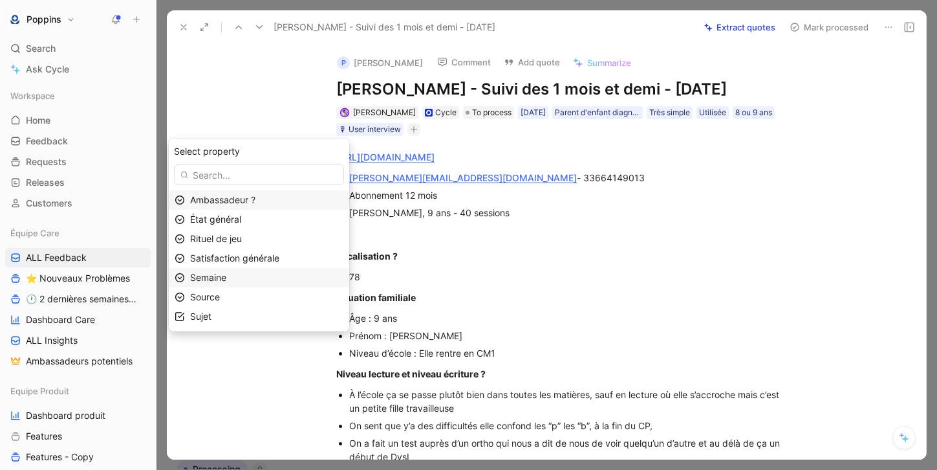
click at [261, 280] on div "Semaine" at bounding box center [266, 278] width 153 height 16
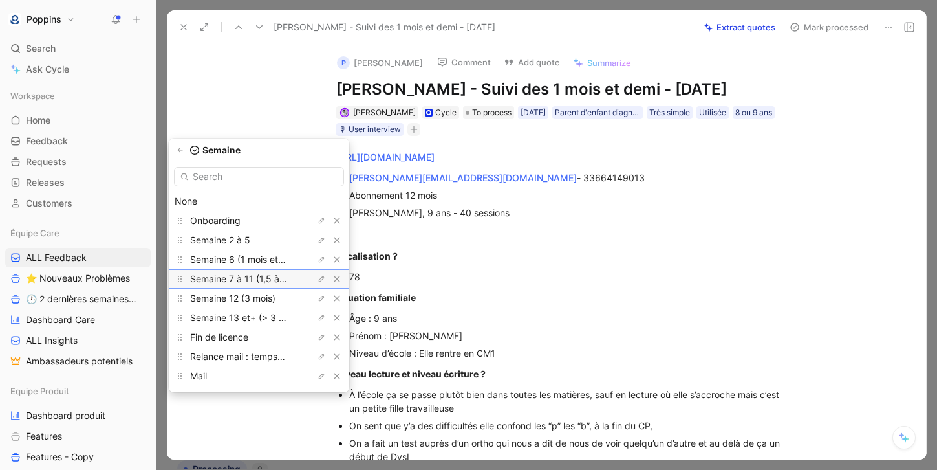
click at [270, 280] on span "Semaine 7 à 11 (1,5 à 3 mois)" at bounding box center [251, 278] width 123 height 11
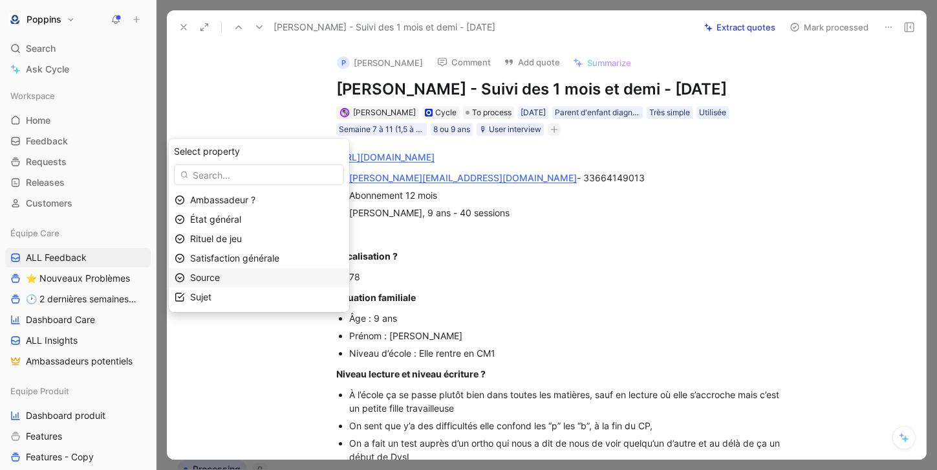
click at [262, 274] on div "Source" at bounding box center [266, 278] width 153 height 16
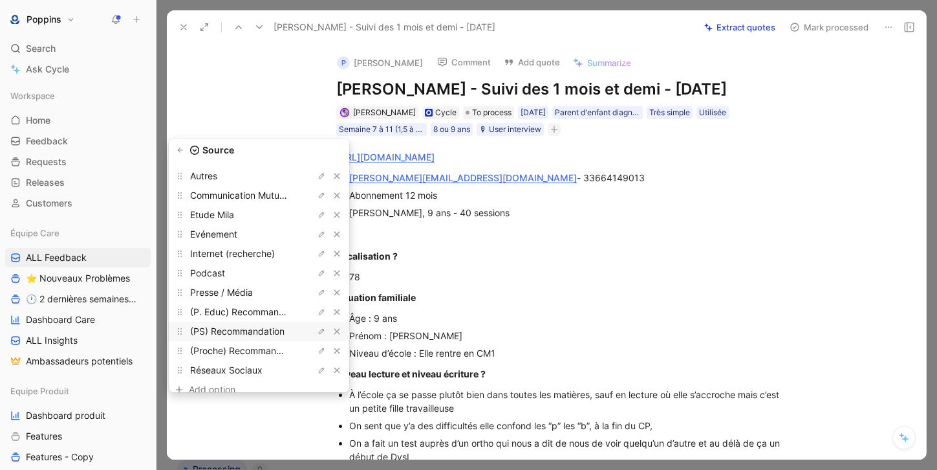
scroll to position [43, 0]
click at [258, 222] on div "Etude Mila" at bounding box center [238, 216] width 97 height 16
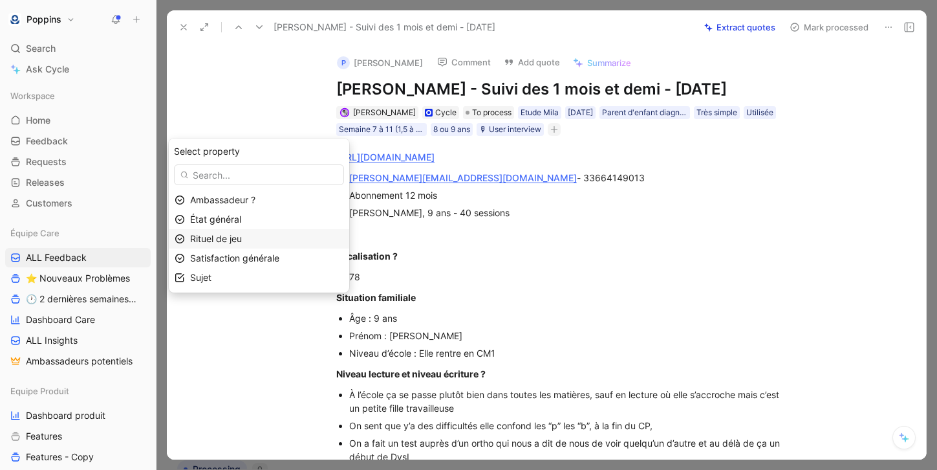
click at [256, 239] on div "Rituel de jeu" at bounding box center [266, 239] width 153 height 16
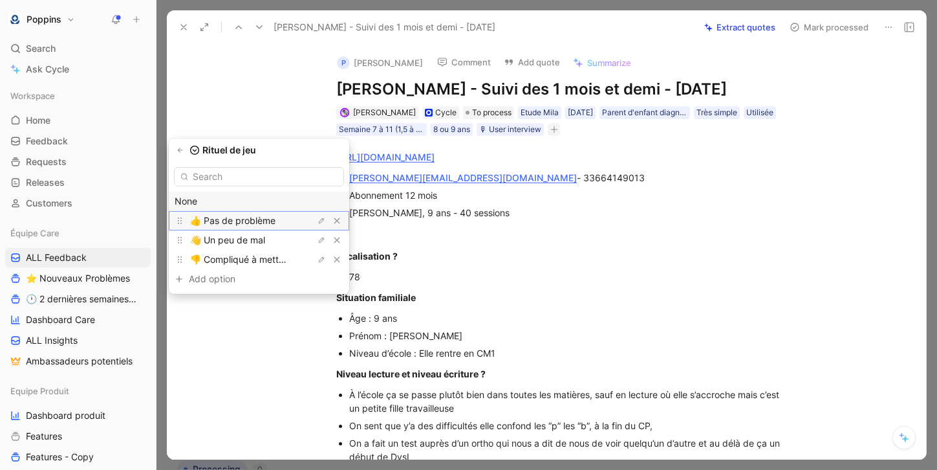
click at [257, 217] on span "👍 Pas de problème" at bounding box center [232, 220] width 85 height 11
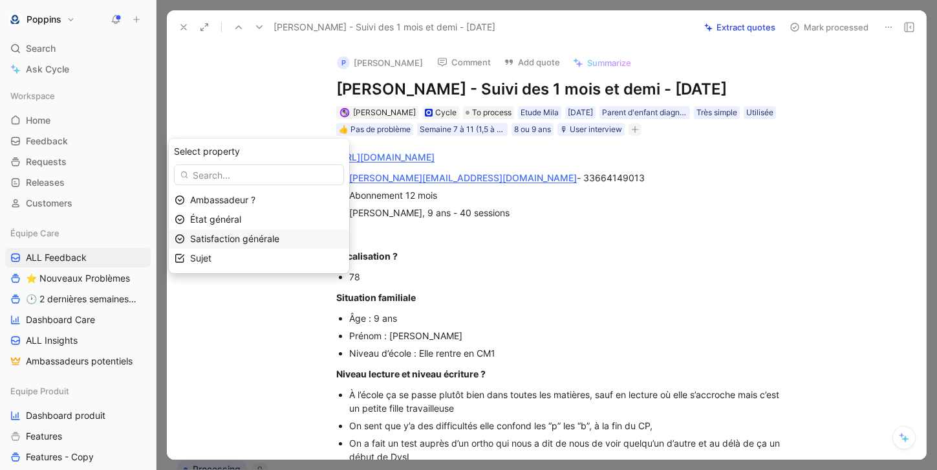
click at [256, 242] on span "Satisfaction générale" at bounding box center [234, 238] width 89 height 11
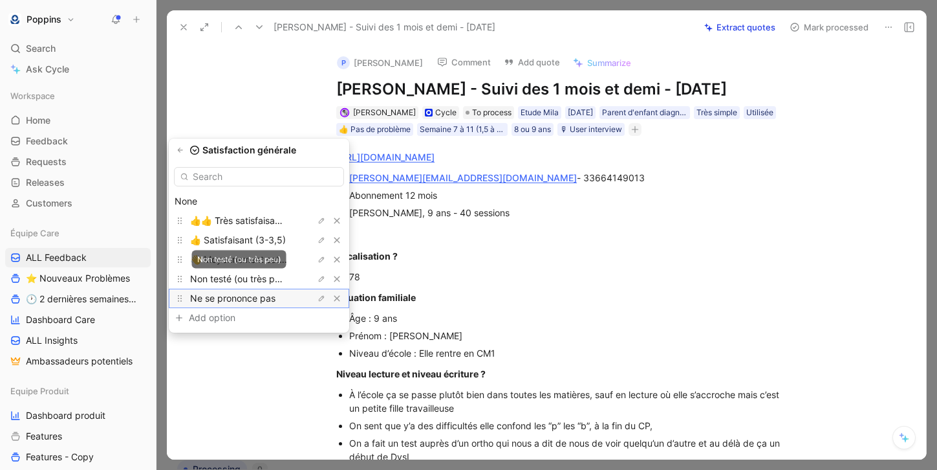
click at [255, 292] on span "Ne se prononce pas" at bounding box center [232, 297] width 85 height 11
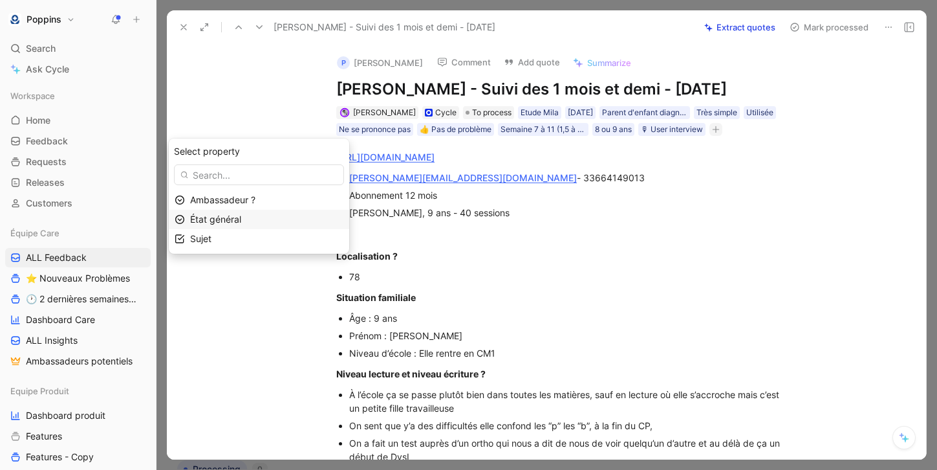
click at [241, 221] on span "État général" at bounding box center [215, 219] width 51 height 11
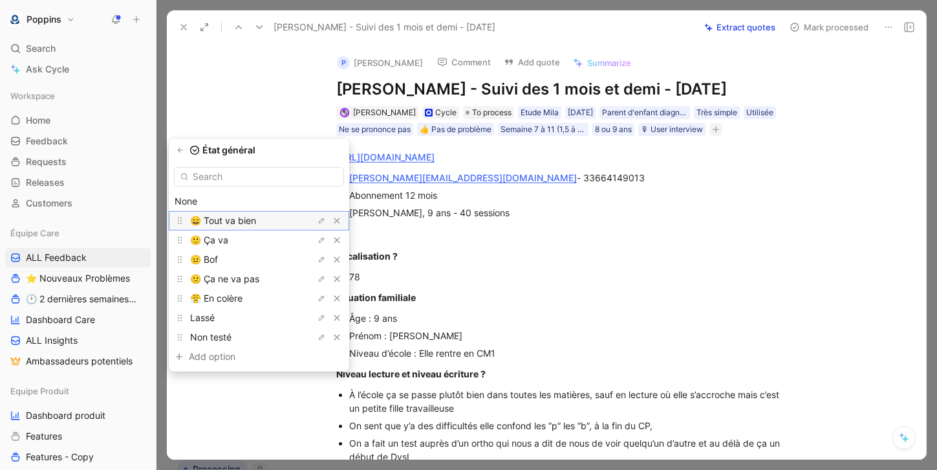
click at [247, 221] on span "😄 Tout va bien" at bounding box center [223, 220] width 66 height 11
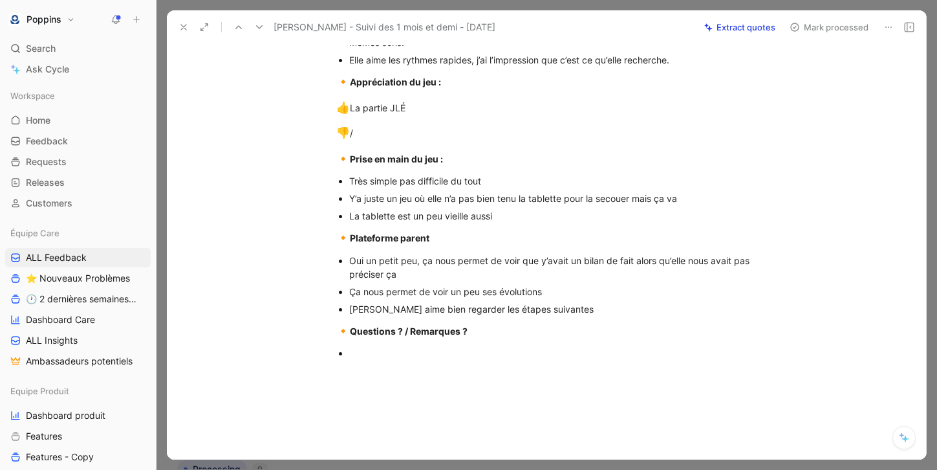
scroll to position [893, 0]
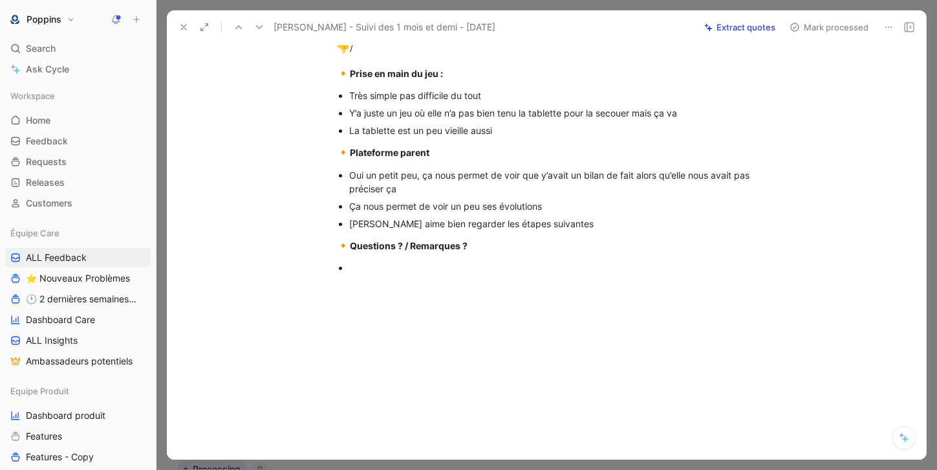
click at [397, 281] on div at bounding box center [560, 288] width 448 height 14
click at [369, 261] on div at bounding box center [566, 268] width 435 height 14
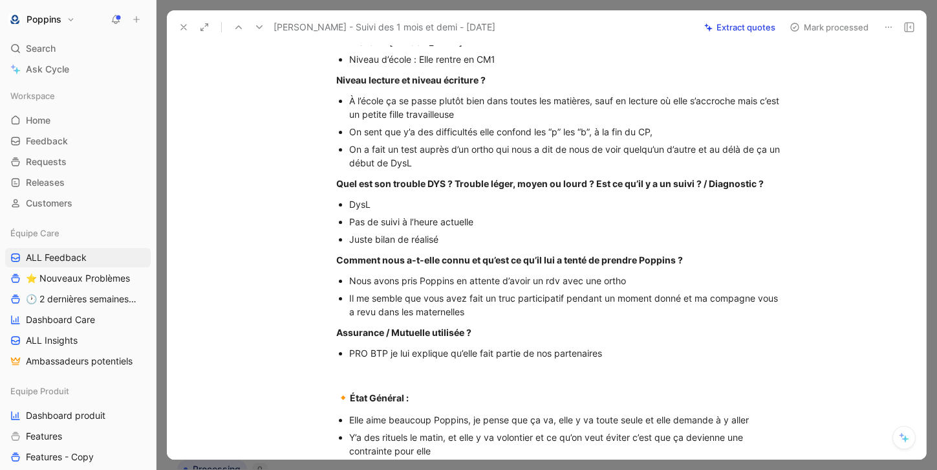
scroll to position [558, 0]
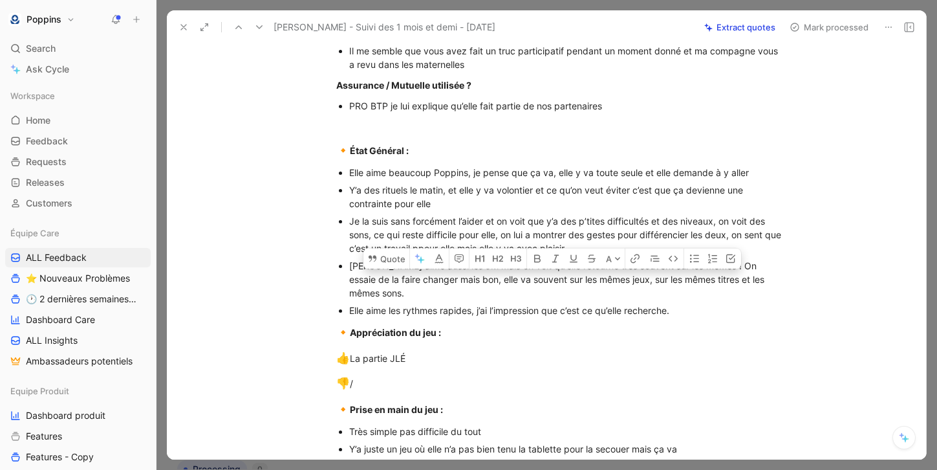
drag, startPoint x: 349, startPoint y: 267, endPoint x: 815, endPoint y: 284, distance: 466.1
click at [815, 284] on div "[URL][DOMAIN_NAME] [PERSON_NAME][EMAIL_ADDRESS][DOMAIN_NAME] - 33664149013 Abon…" at bounding box center [560, 131] width 732 height 1073
click at [388, 248] on button "Quote" at bounding box center [387, 258] width 46 height 21
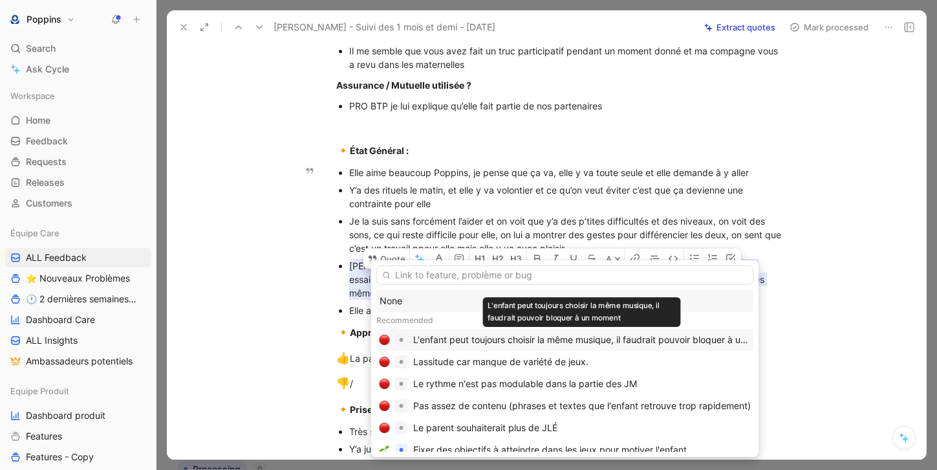
click at [460, 338] on div "L'enfant peut toujours choisir la même musique, il faudrait pouvoir bloquer à u…" at bounding box center [582, 340] width 338 height 16
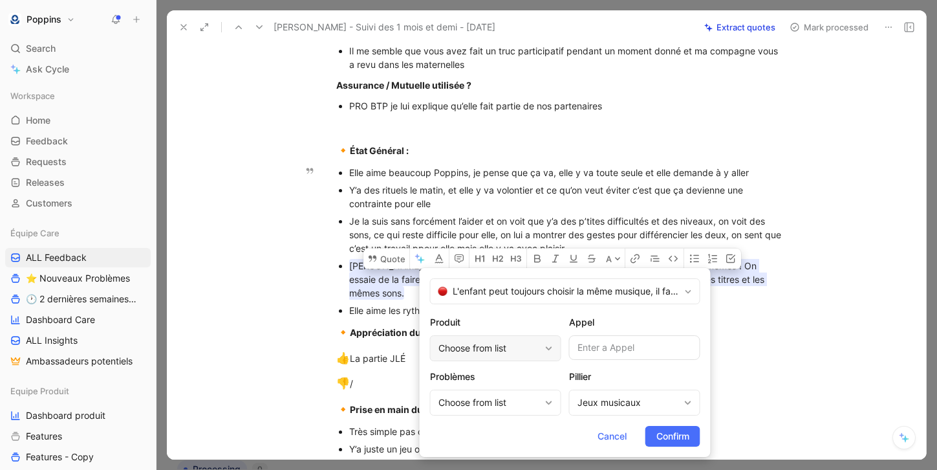
click at [483, 358] on div "Choose from list" at bounding box center [495, 348] width 131 height 26
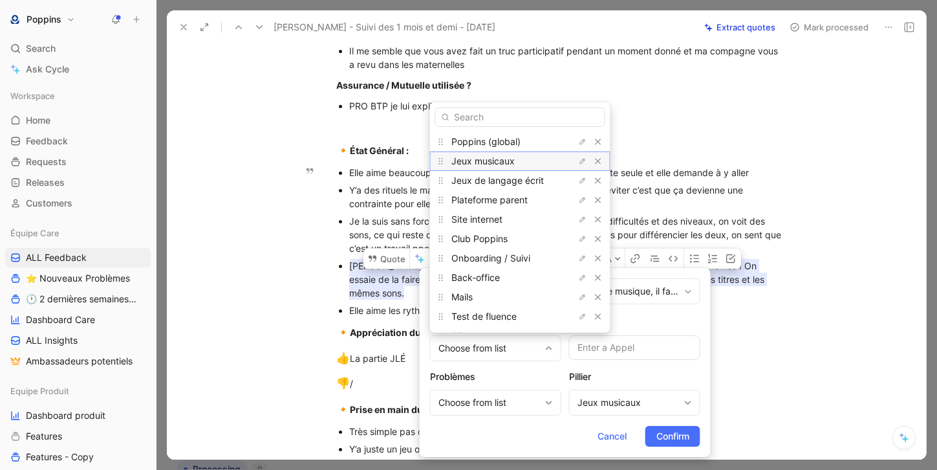
click at [518, 159] on div "Jeux musicaux" at bounding box center [500, 161] width 97 height 16
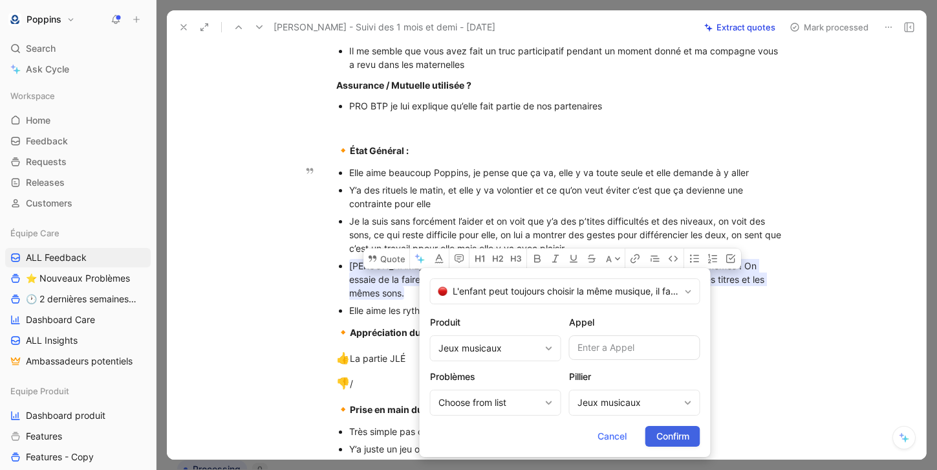
click at [666, 432] on span "Confirm" at bounding box center [673, 436] width 33 height 16
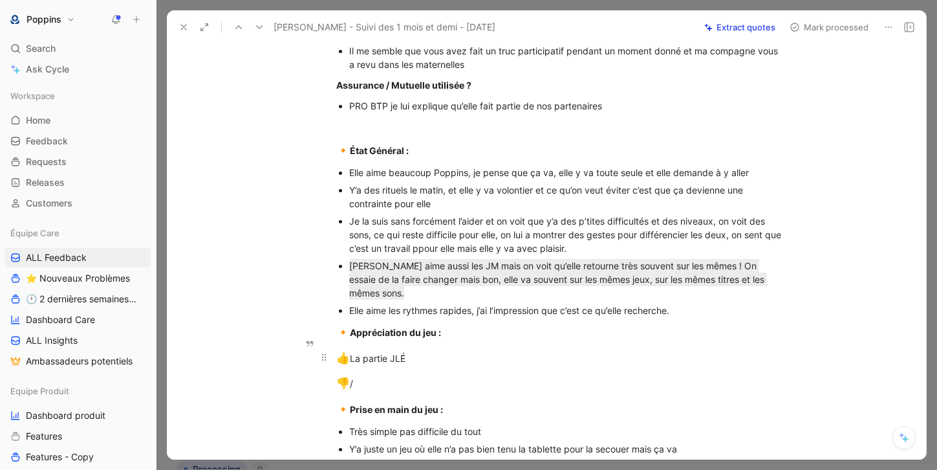
click at [529, 353] on p "👍 La partie JLÉ" at bounding box center [560, 358] width 497 height 25
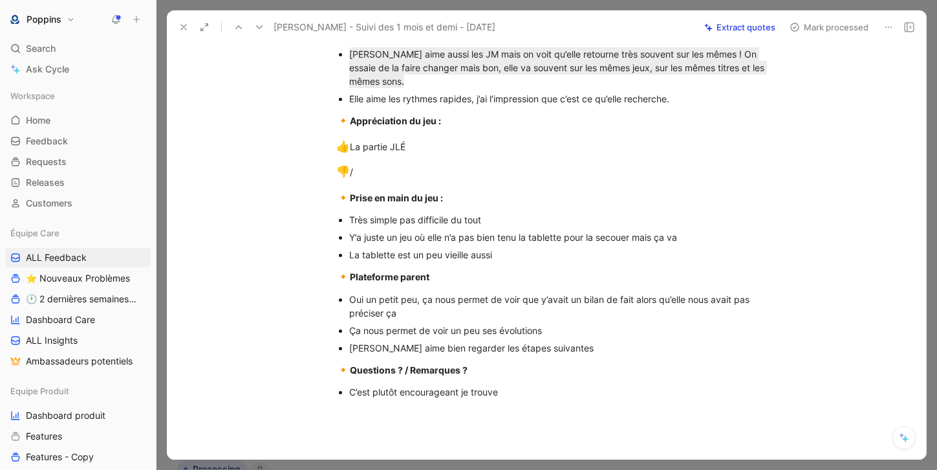
scroll to position [815, 0]
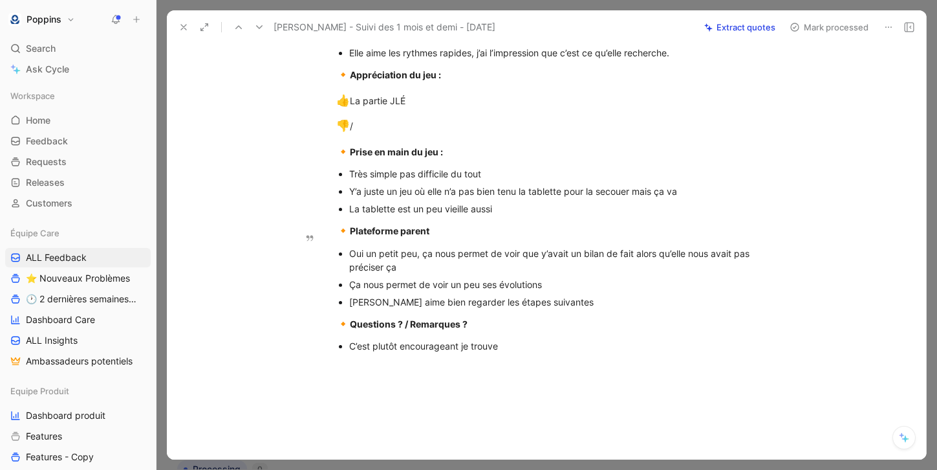
click at [496, 295] on div "[PERSON_NAME] aime bien regarder les étapes suivantes" at bounding box center [566, 302] width 435 height 14
click at [584, 295] on div "[PERSON_NAME] aime bien regarder les étapes suivantes" at bounding box center [566, 302] width 435 height 14
click at [446, 295] on div "[PERSON_NAME] aime bien regarder les étapes suivantes dans la PP" at bounding box center [566, 302] width 435 height 14
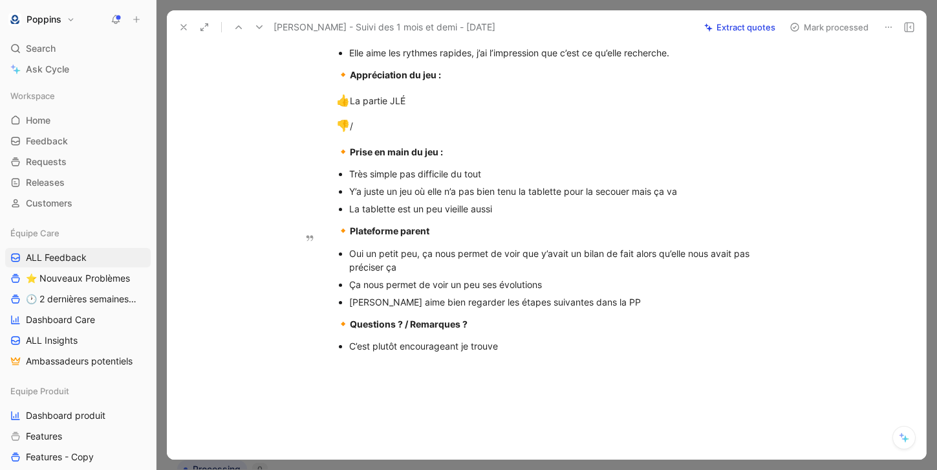
click at [446, 295] on div "[PERSON_NAME] aime bien regarder les étapes suivantes dans la PP" at bounding box center [566, 302] width 435 height 14
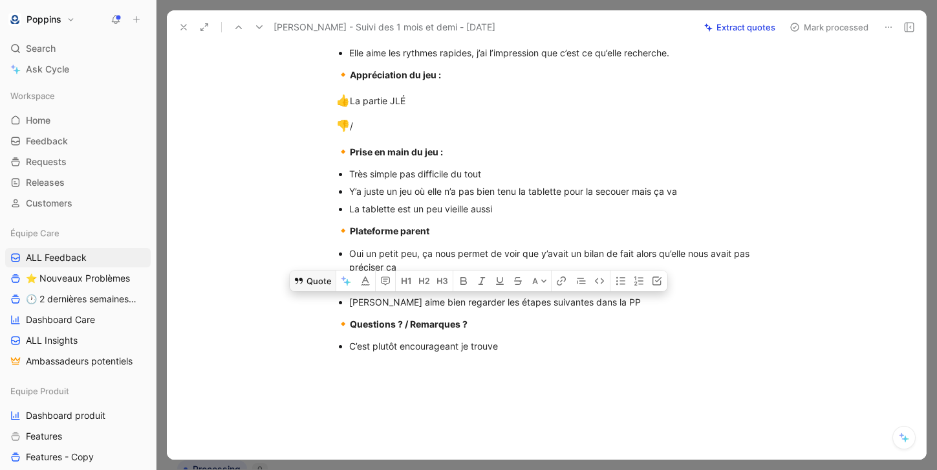
click at [309, 277] on button "Quote" at bounding box center [313, 280] width 46 height 21
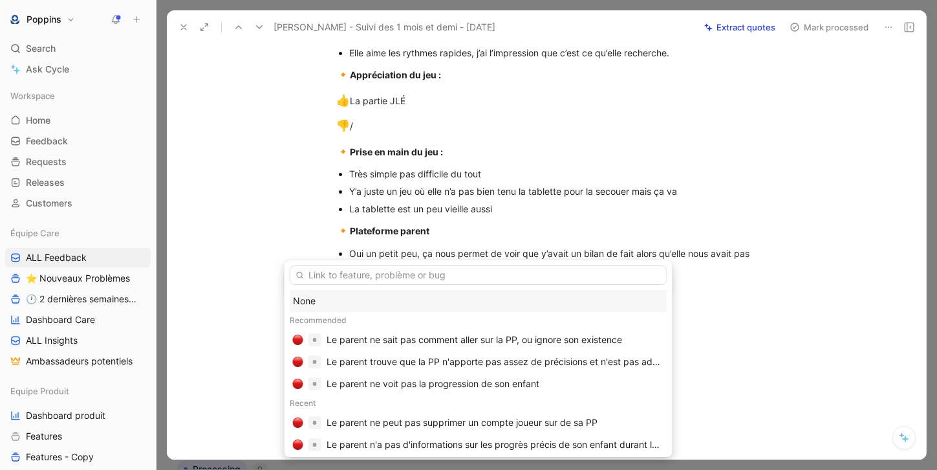
click at [319, 300] on div "None" at bounding box center [478, 301] width 371 height 16
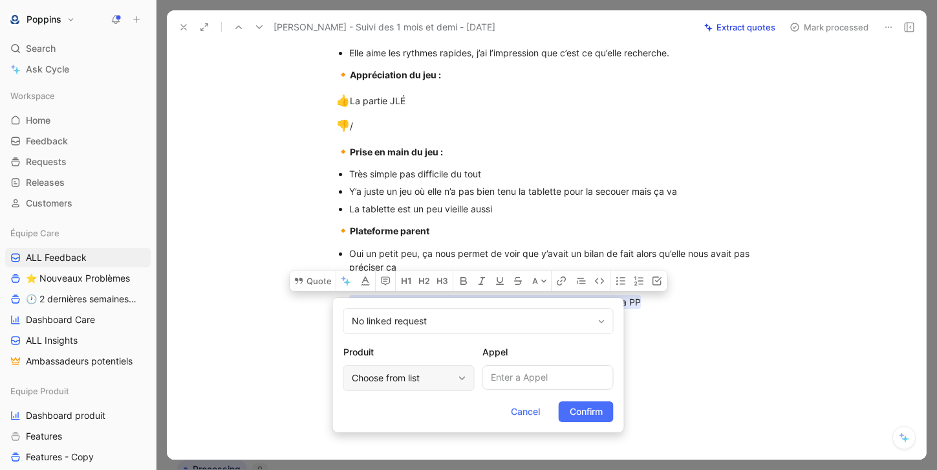
click at [448, 377] on div "Choose from list" at bounding box center [403, 378] width 102 height 16
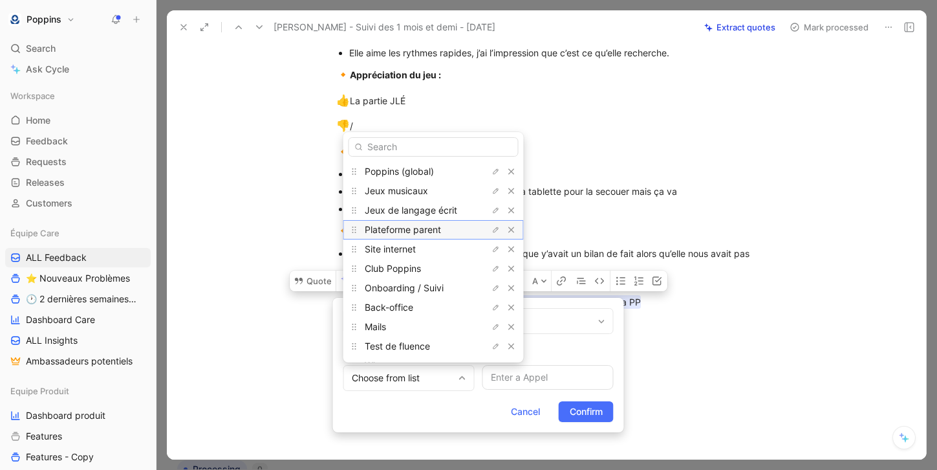
click at [422, 232] on span "Plateforme parent" at bounding box center [403, 229] width 76 height 11
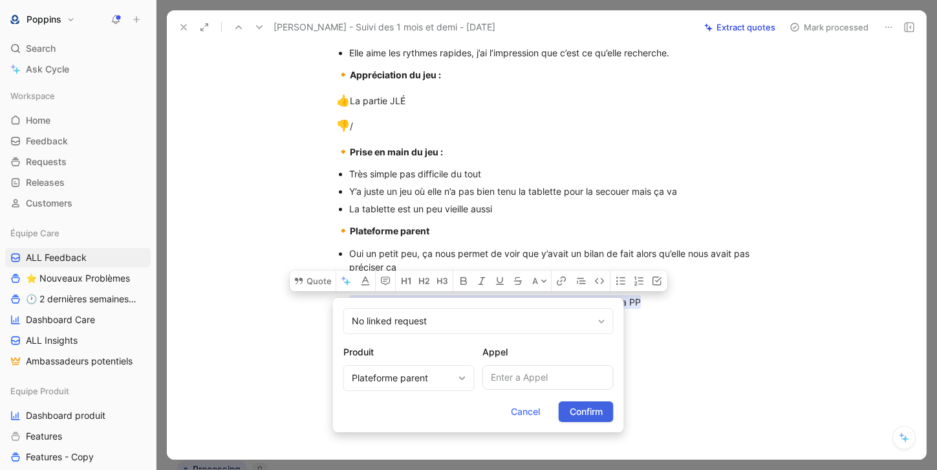
click at [570, 402] on button "Confirm" at bounding box center [586, 411] width 55 height 21
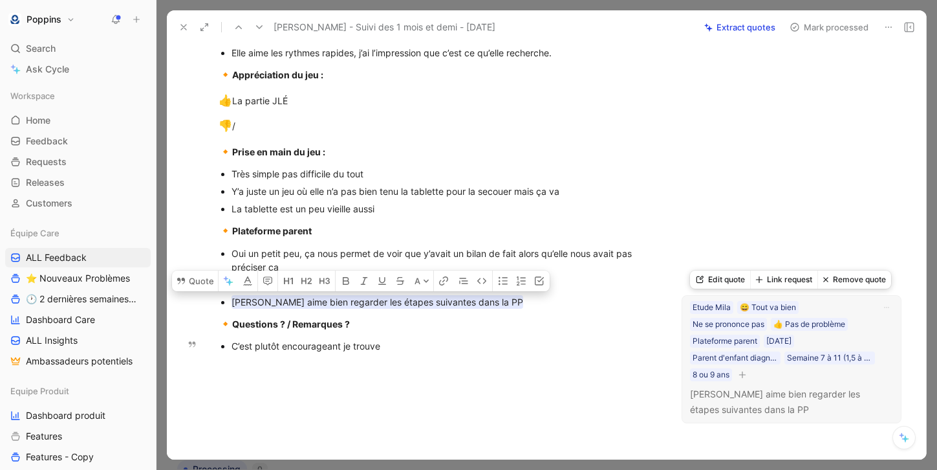
click at [748, 378] on button "button" at bounding box center [742, 374] width 13 height 13
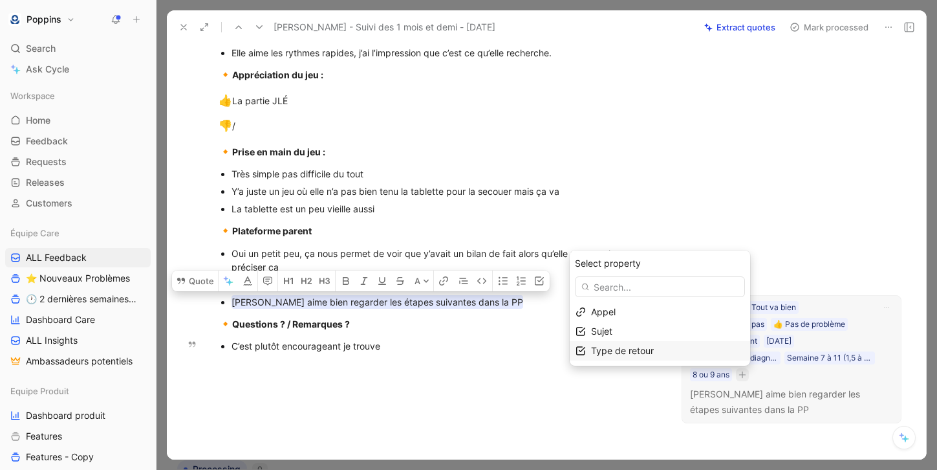
click at [628, 356] on div "Type de retour" at bounding box center [667, 351] width 153 height 16
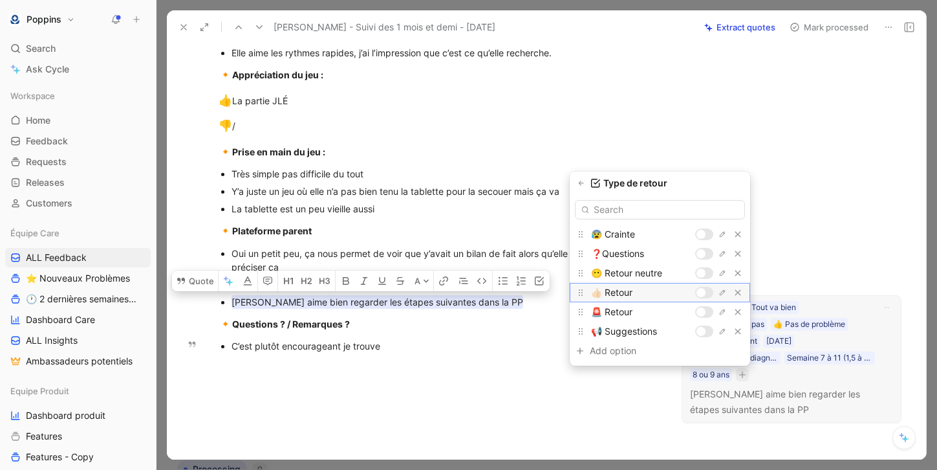
click at [702, 290] on div at bounding box center [701, 292] width 9 height 9
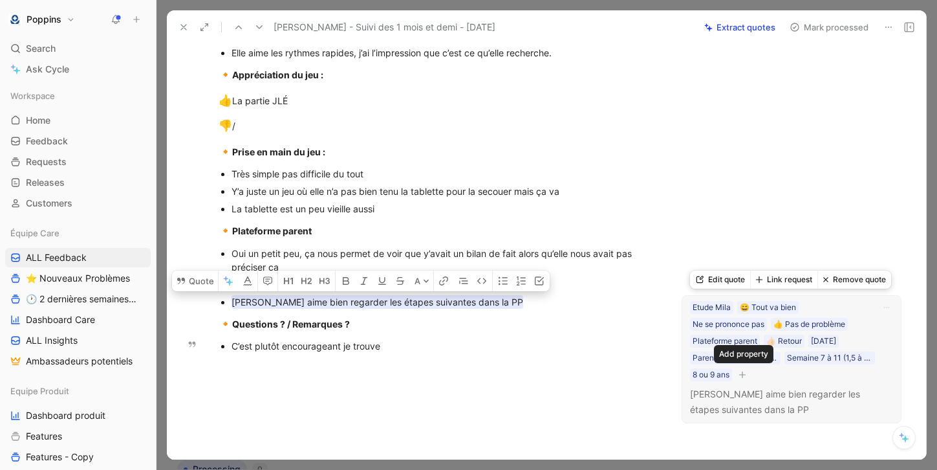
click at [743, 377] on icon "button" at bounding box center [743, 375] width 8 height 8
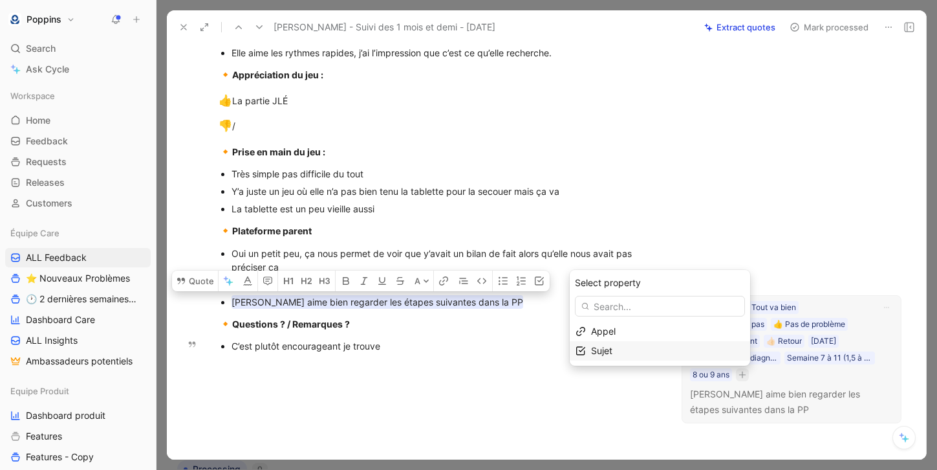
click at [628, 343] on div "Sujet" at bounding box center [667, 351] width 153 height 16
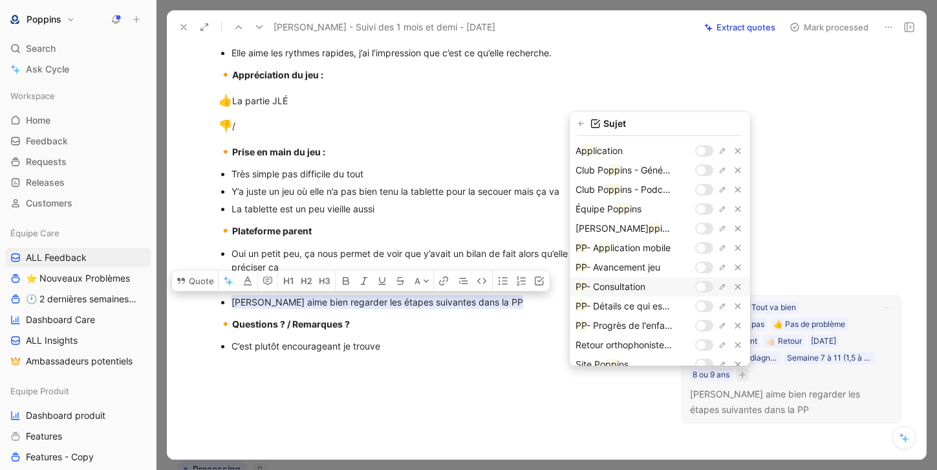
scroll to position [27, 0]
type input "pp"
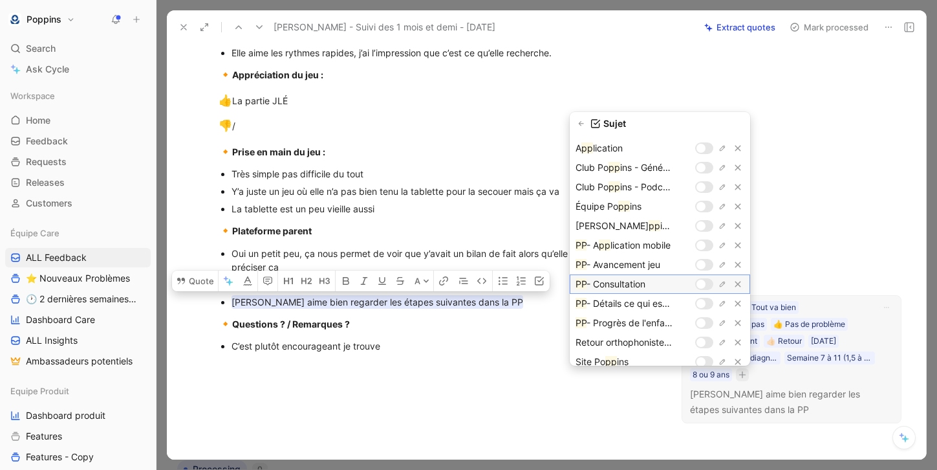
click at [705, 287] on div at bounding box center [701, 284] width 9 height 9
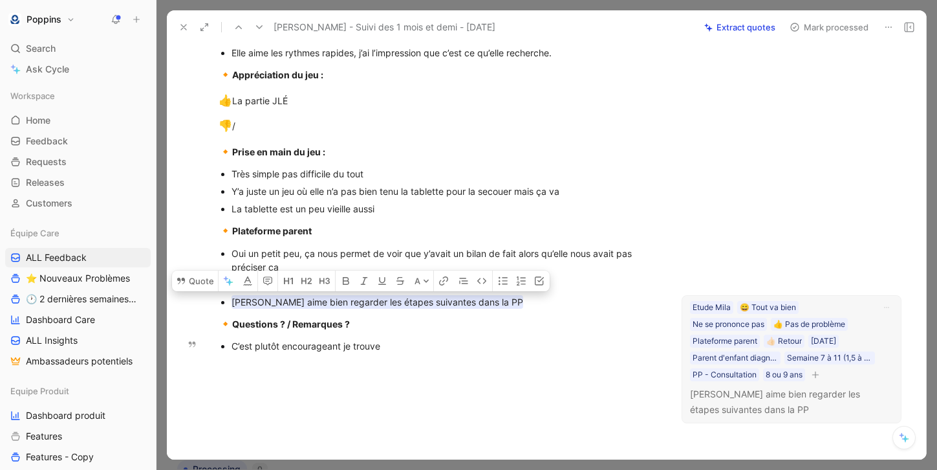
click at [727, 190] on div "P [PERSON_NAME] Comment Add quote Summarize [PERSON_NAME] - Suivi des 1 mois et…" at bounding box center [547, 251] width 760 height 415
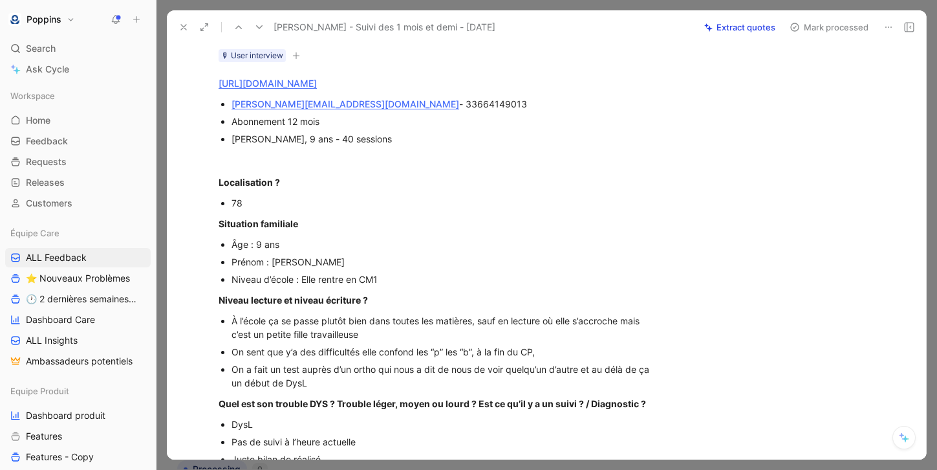
scroll to position [0, 0]
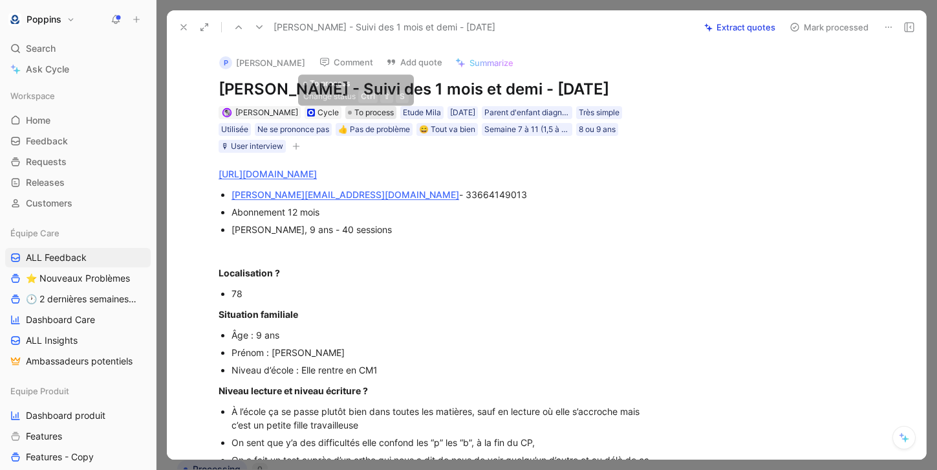
click at [358, 113] on span "To process" at bounding box center [374, 112] width 39 height 13
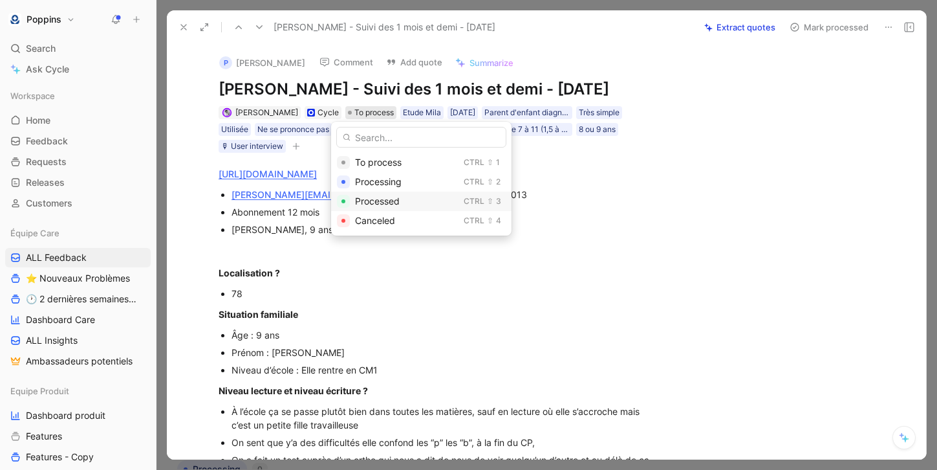
click at [377, 201] on span "Processed" at bounding box center [377, 200] width 45 height 11
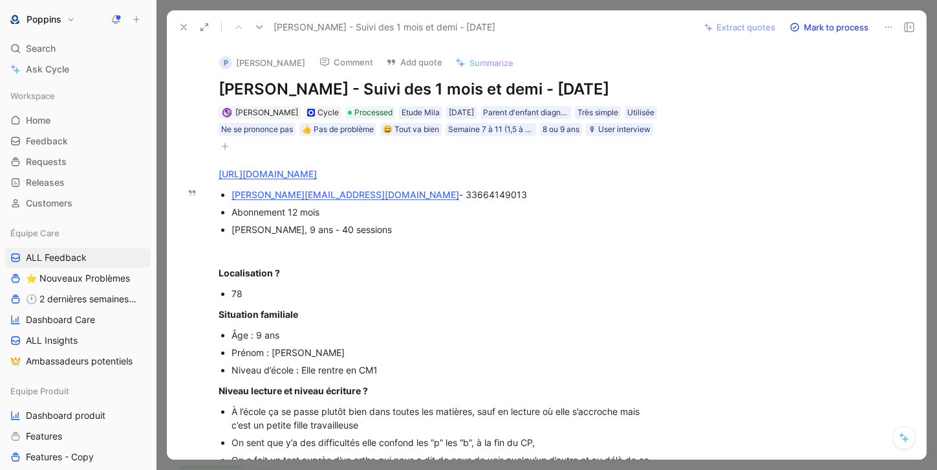
click at [186, 23] on icon at bounding box center [184, 27] width 10 height 10
